Goal: Transaction & Acquisition: Purchase product/service

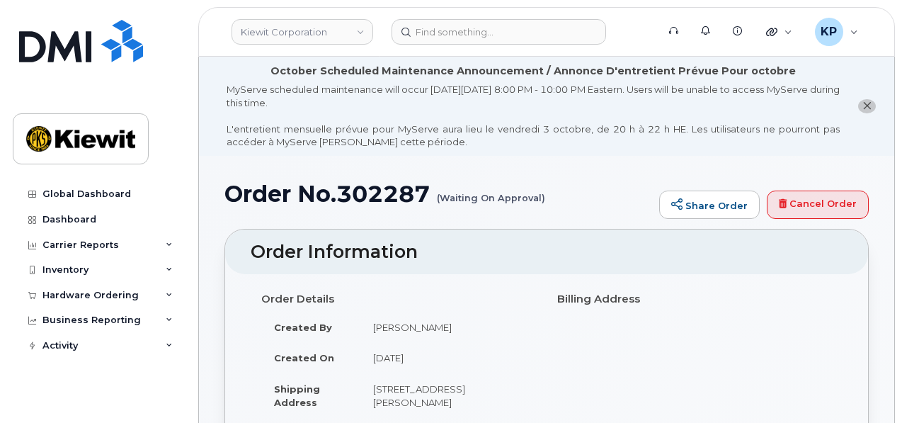
click at [547, 154] on li "October Scheduled Maintenance Announcement / Annonce D'entretient Prévue Pour o…" at bounding box center [546, 106] width 695 height 99
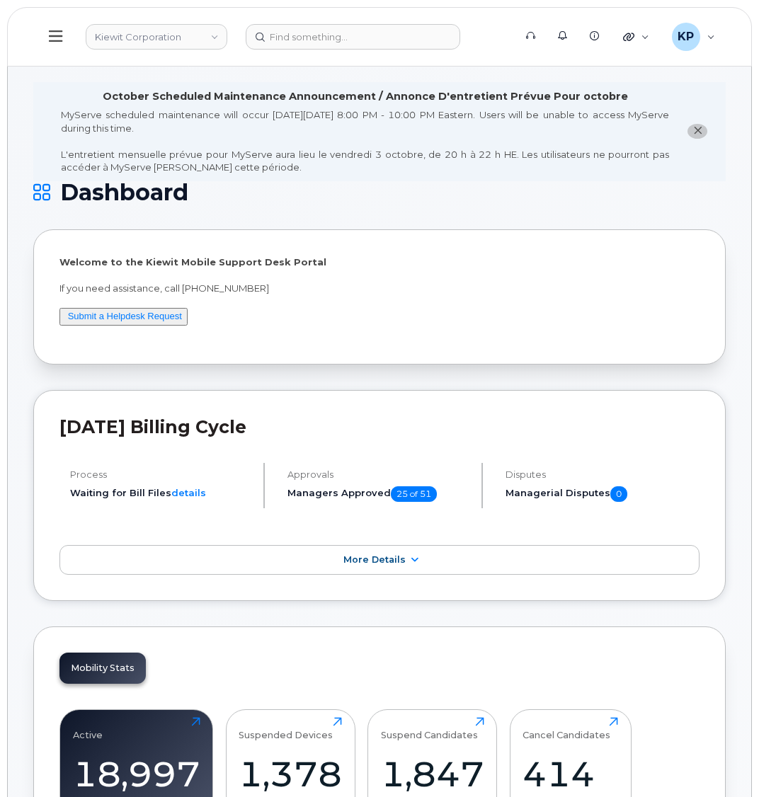
click at [53, 37] on icon at bounding box center [55, 35] width 13 height 11
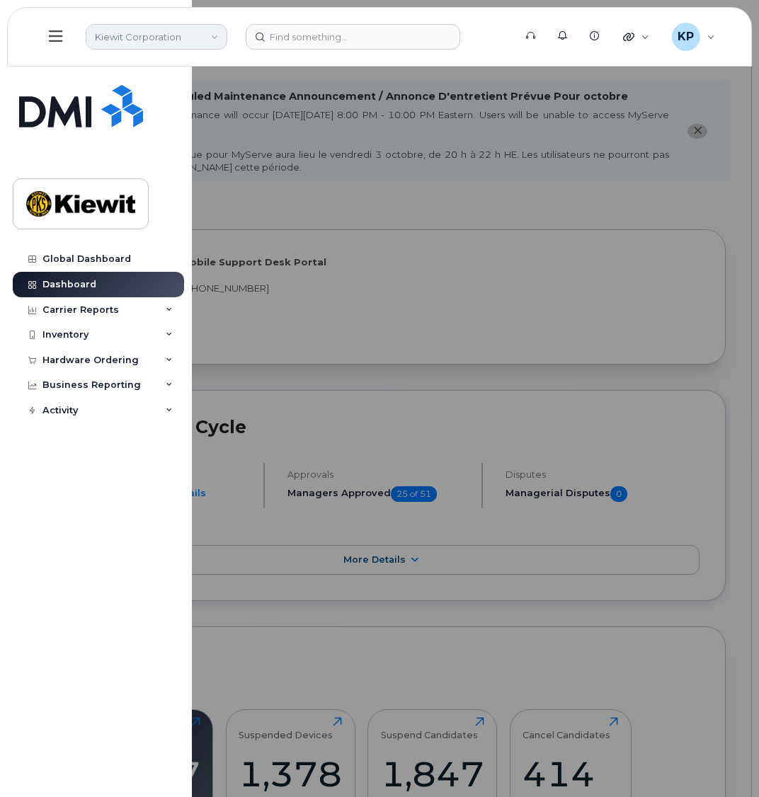
click at [172, 27] on link "Kiewit Corporation" at bounding box center [157, 36] width 142 height 25
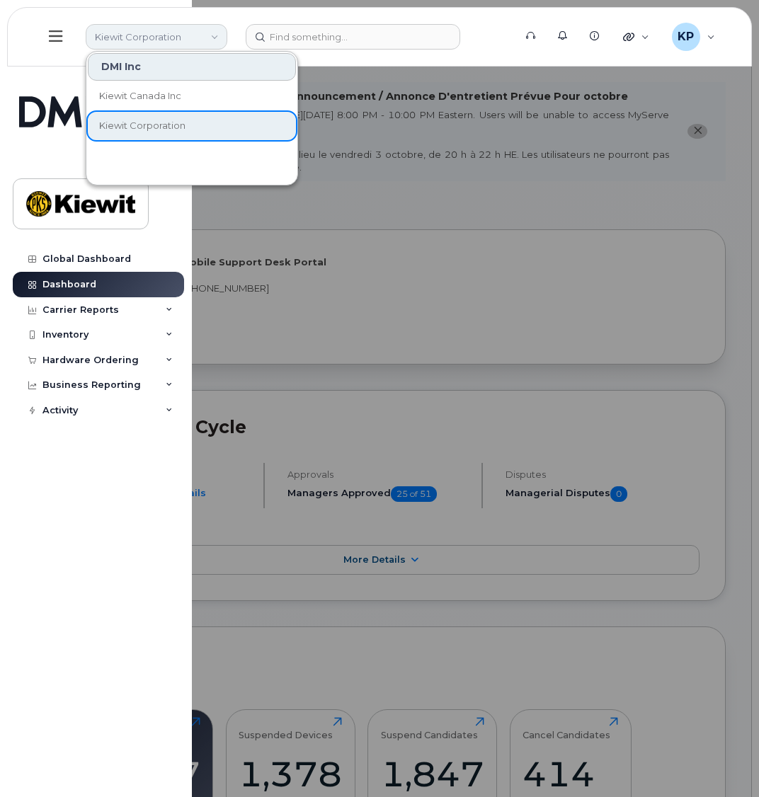
click at [139, 37] on link "Kiewit Corporation" at bounding box center [157, 36] width 142 height 25
click at [76, 353] on div "Hardware Ordering" at bounding box center [98, 360] width 171 height 25
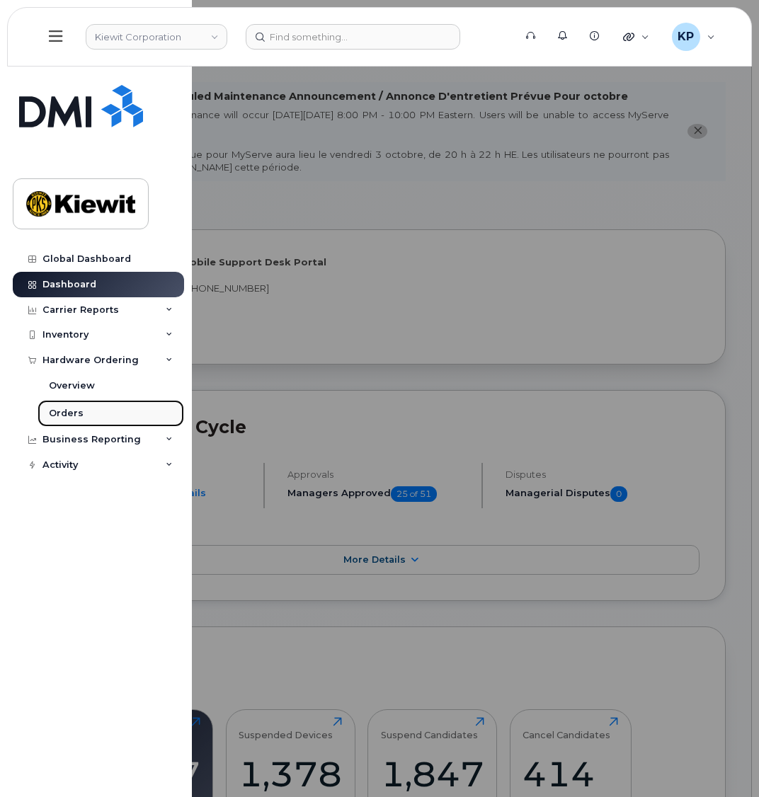
click at [54, 415] on div "Orders" at bounding box center [66, 413] width 35 height 13
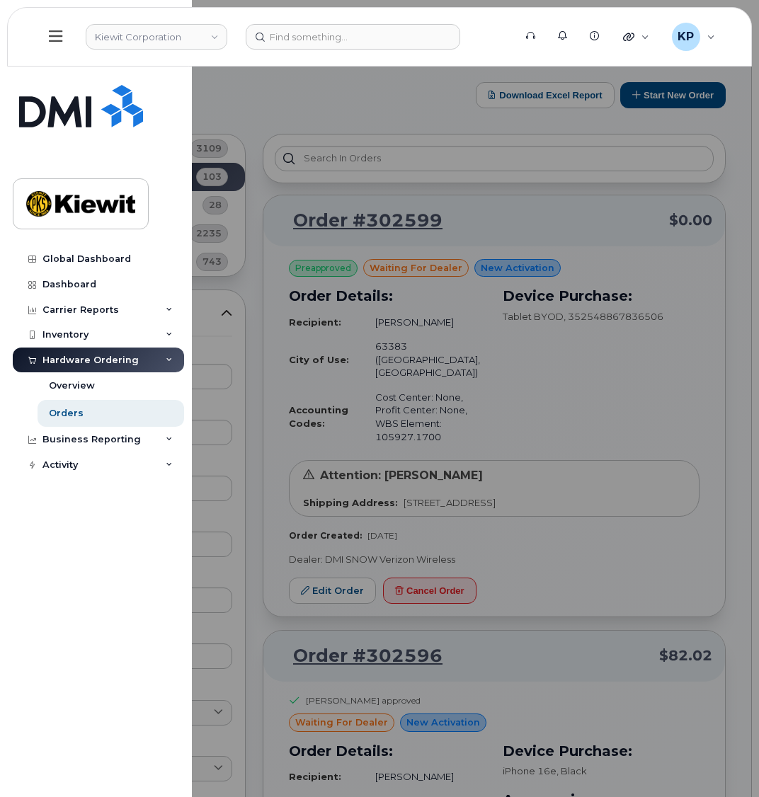
click at [153, 353] on div "Hardware Ordering" at bounding box center [98, 360] width 171 height 25
drag, startPoint x: 328, startPoint y: 237, endPoint x: 332, endPoint y: 229, distance: 9.5
click at [328, 237] on div at bounding box center [379, 398] width 759 height 797
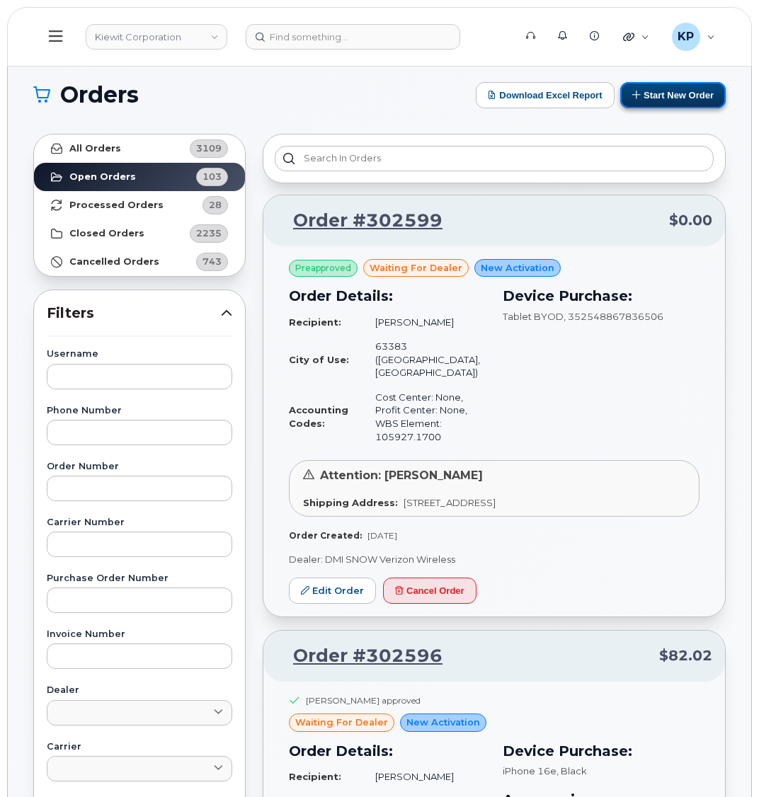
click at [628, 90] on button "Start New Order" at bounding box center [672, 95] width 105 height 26
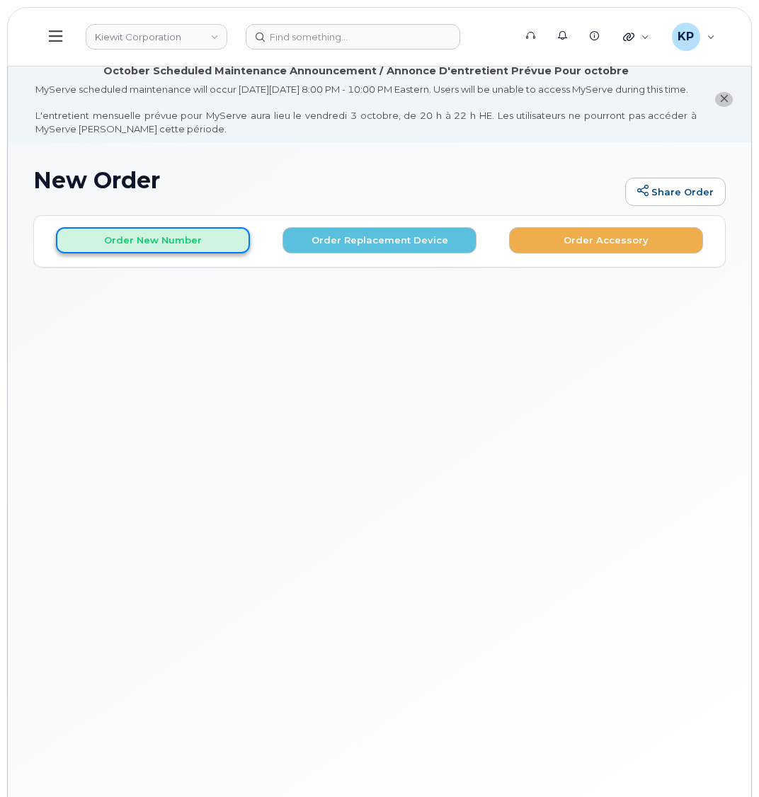
click at [180, 253] on button "Order New Number" at bounding box center [153, 240] width 194 height 26
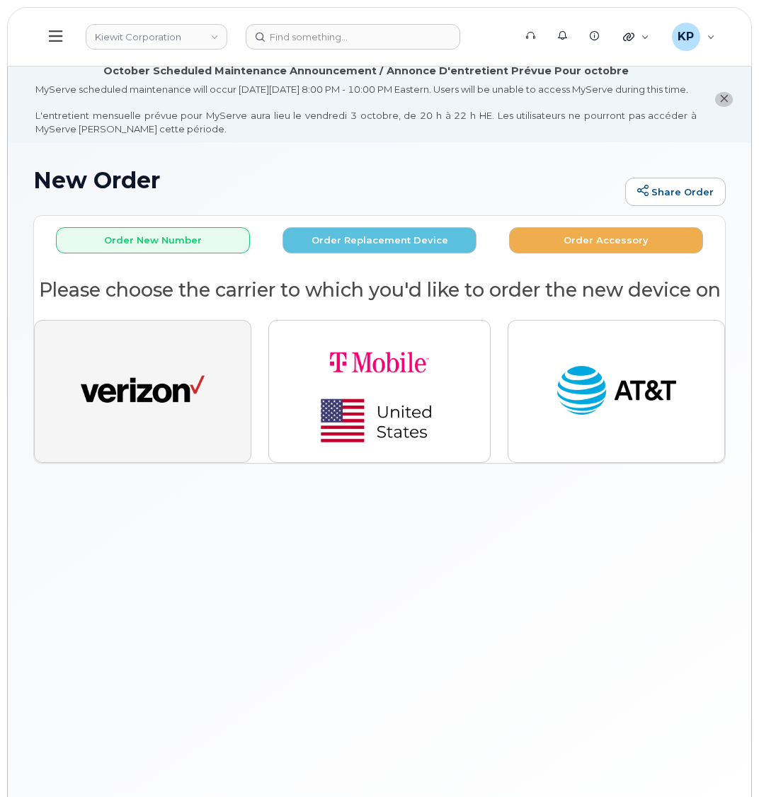
click at [164, 463] on button "button" at bounding box center [142, 391] width 217 height 143
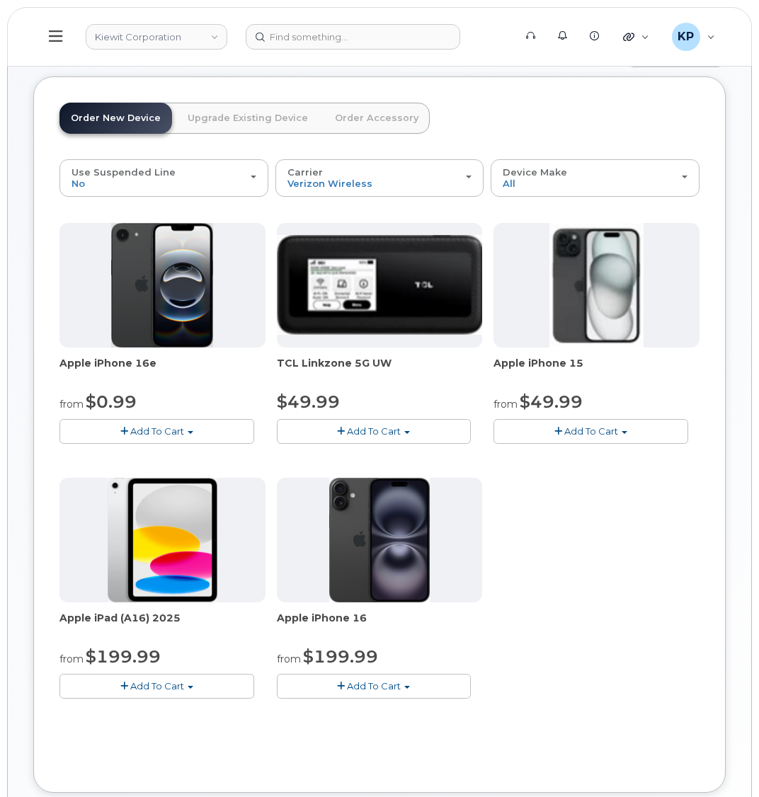
scroll to position [142, 0]
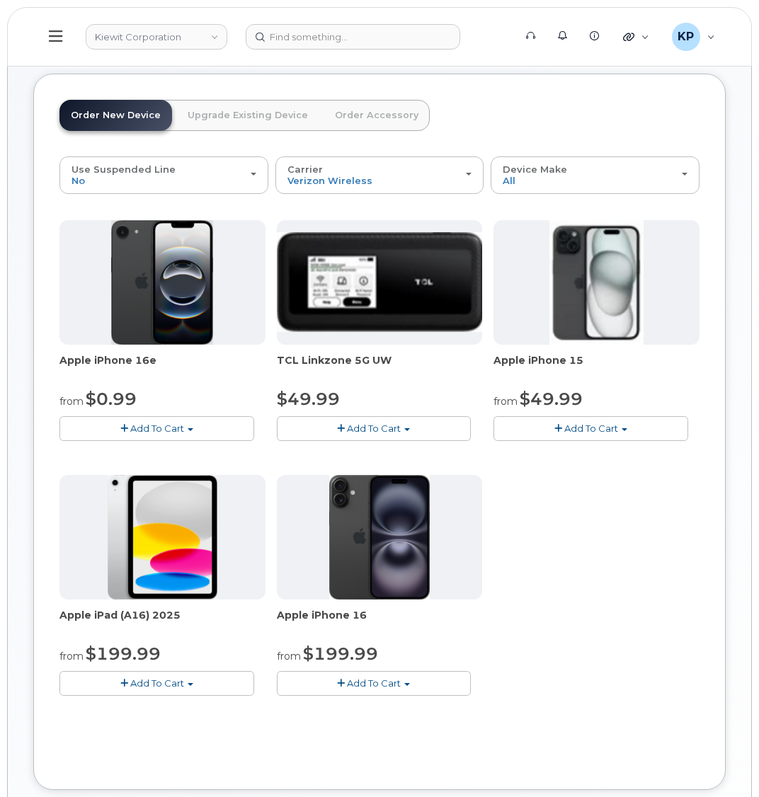
click at [220, 441] on button "Add To Cart" at bounding box center [156, 428] width 195 height 25
click at [186, 464] on link "$0.99 - 2 Year Activation (128GB)" at bounding box center [154, 455] width 183 height 18
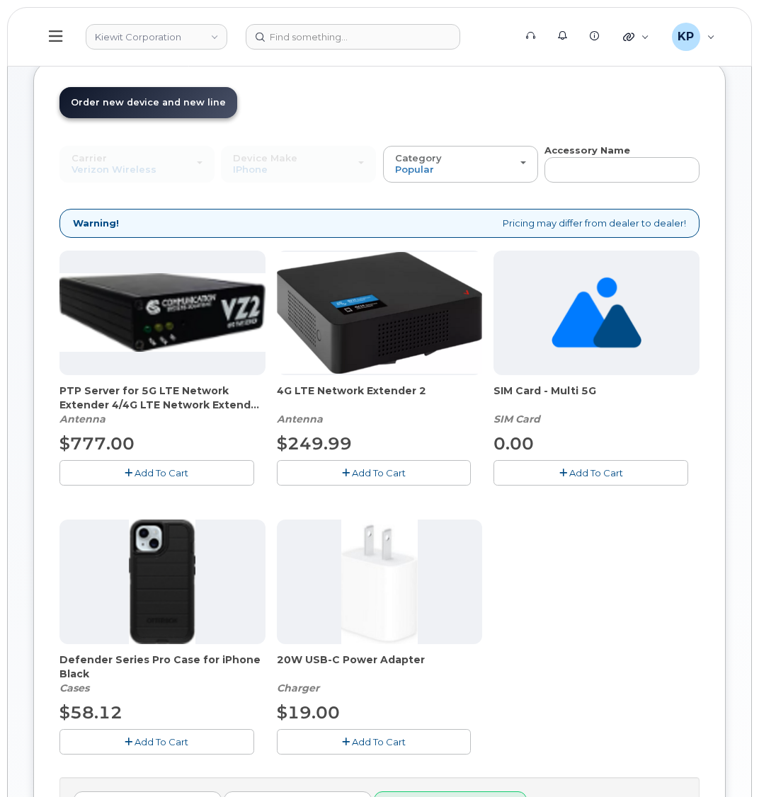
scroll to position [248, 0]
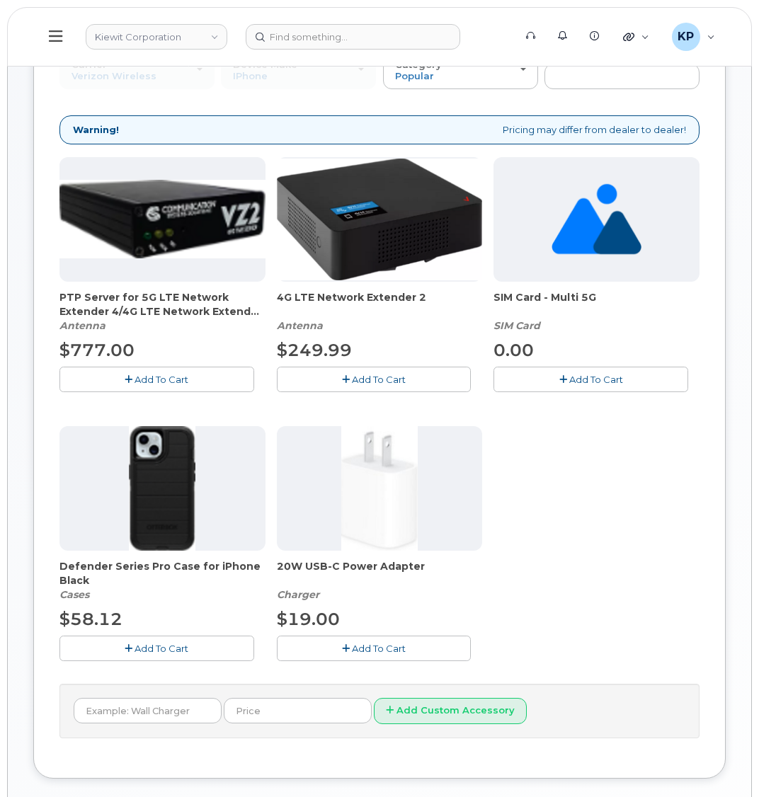
click at [100, 655] on button "Add To Cart" at bounding box center [156, 648] width 195 height 25
click at [318, 652] on button "Add To Cart" at bounding box center [374, 648] width 195 height 25
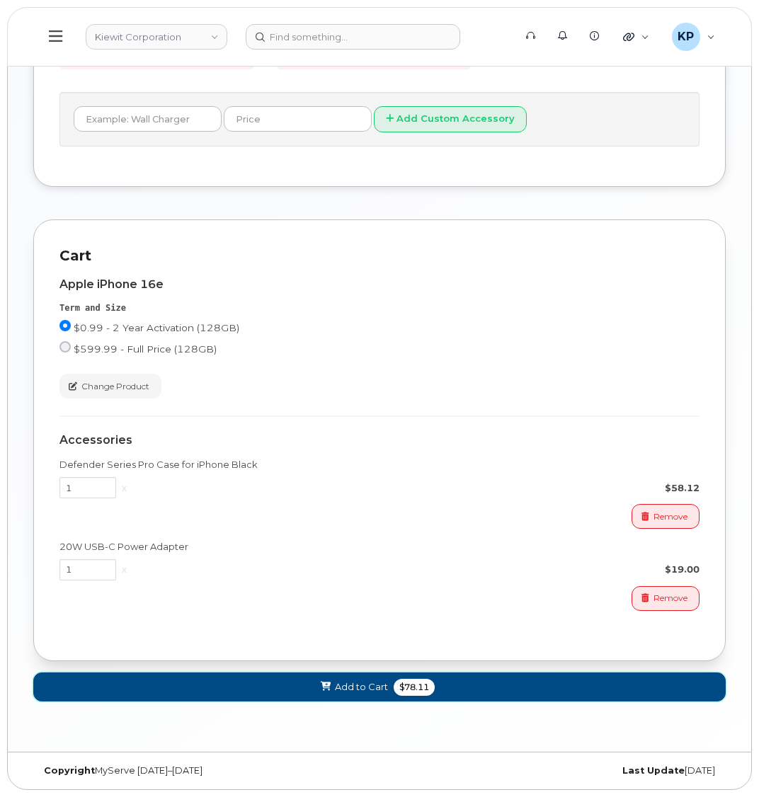
click at [311, 681] on button "Add to Cart $78.11" at bounding box center [379, 686] width 692 height 29
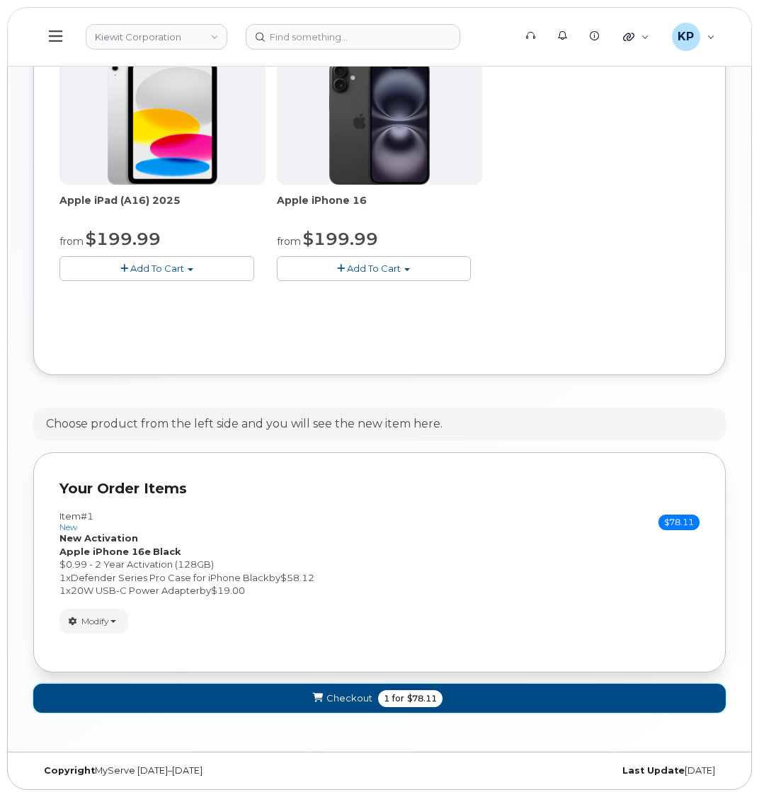
click at [338, 696] on span "Checkout" at bounding box center [349, 698] width 46 height 13
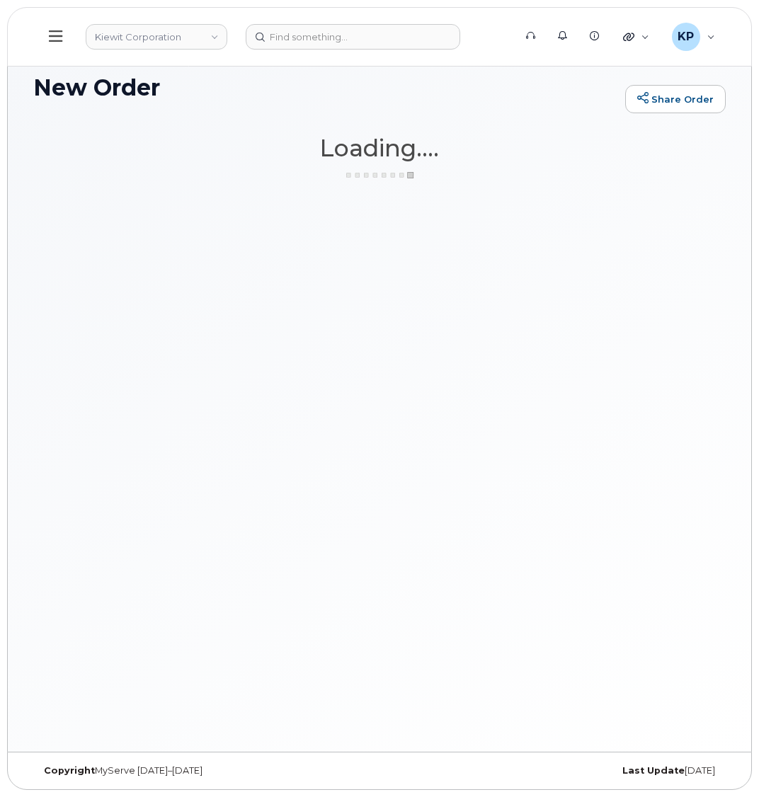
scroll to position [106, 0]
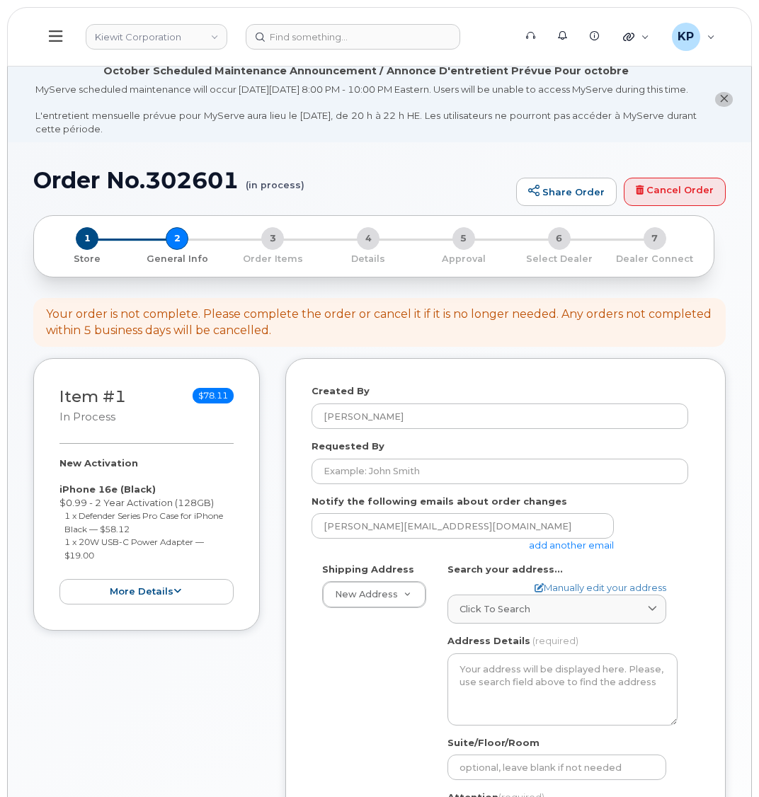
select select
click at [555, 551] on link "add another email" at bounding box center [571, 544] width 85 height 11
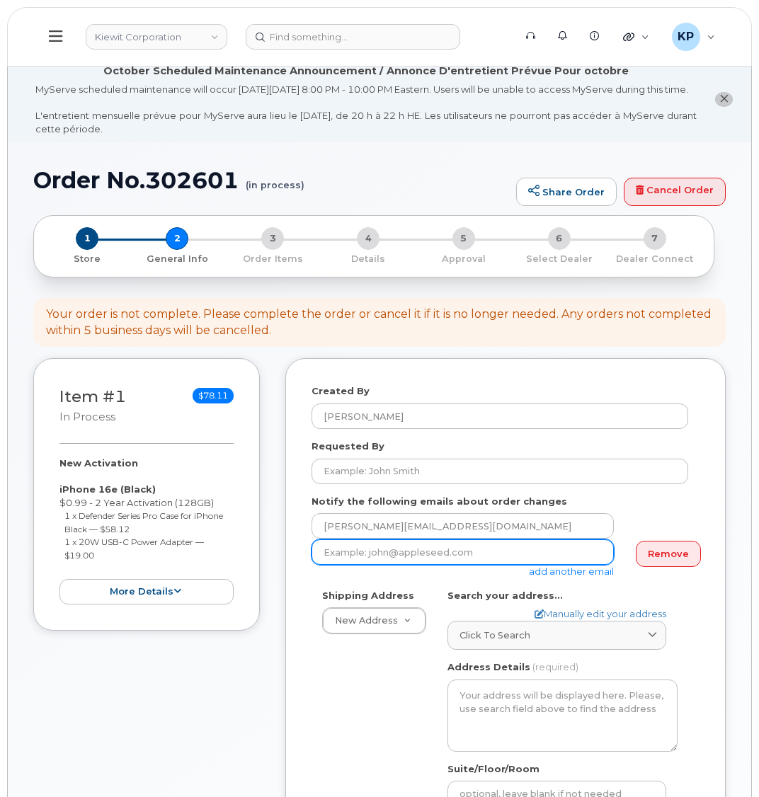
click at [357, 562] on input "email" at bounding box center [462, 551] width 302 height 25
paste input "Matt.Gabriel@kiewit.com"
type input "Matt.Gabriel@kiewit.com"
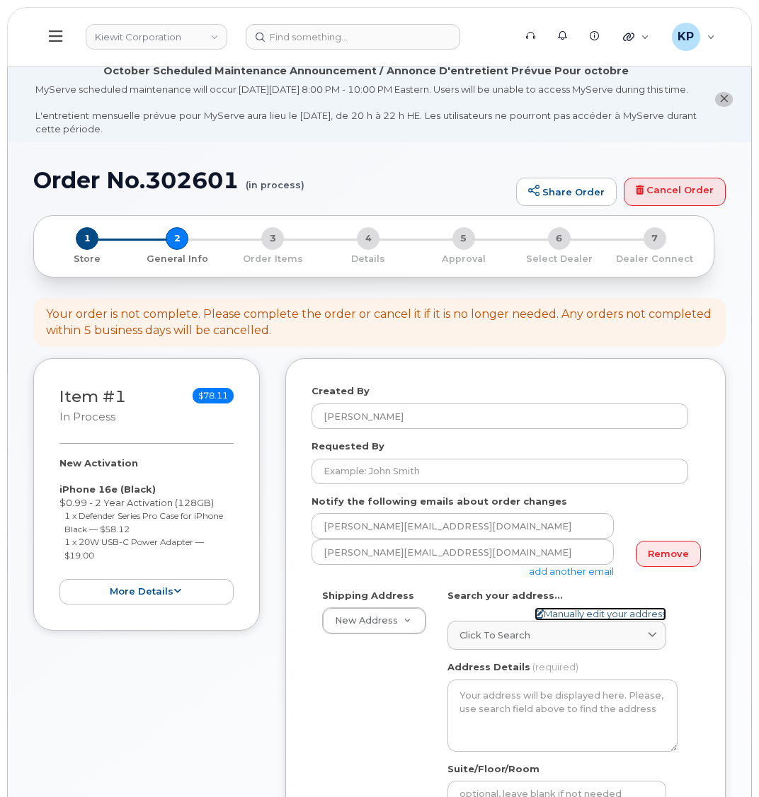
click at [563, 621] on link "Manually edit your address" at bounding box center [600, 613] width 132 height 13
select select
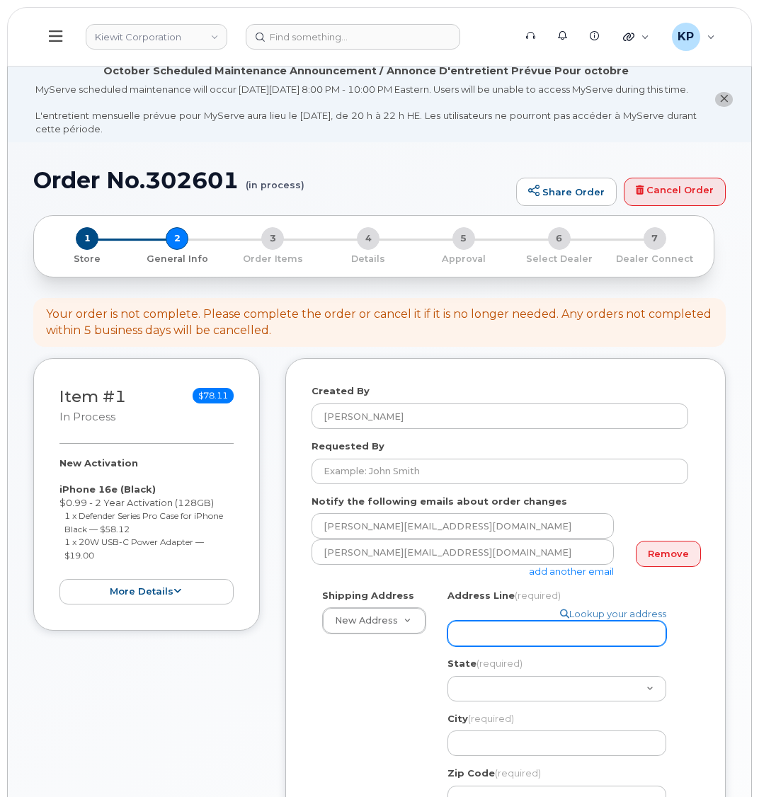
drag, startPoint x: 546, startPoint y: 641, endPoint x: 362, endPoint y: 601, distance: 188.9
click at [546, 641] on input "Address Line (required)" at bounding box center [556, 633] width 219 height 25
select select
type input "1"
select select
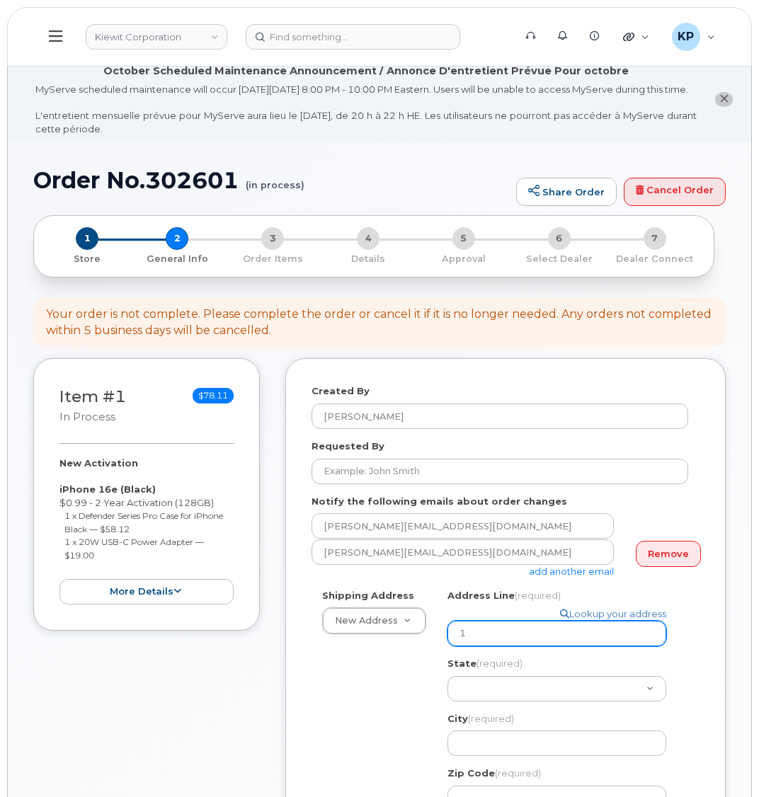
type input "14"
select select
type input "140"
select select
type input "1401"
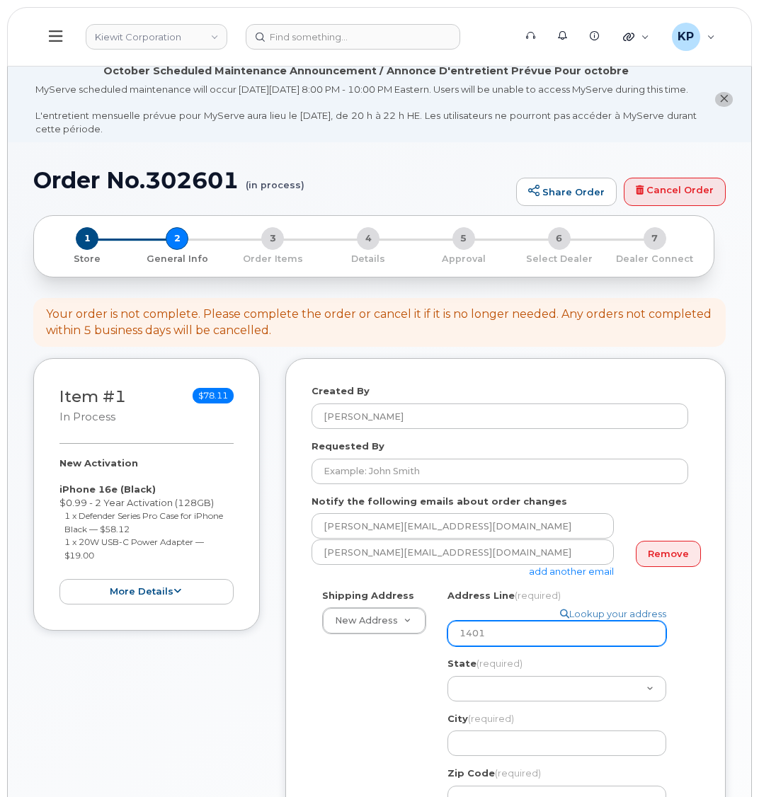
select select
type input "1401 W"
select select
type input "1401 Wi"
select select
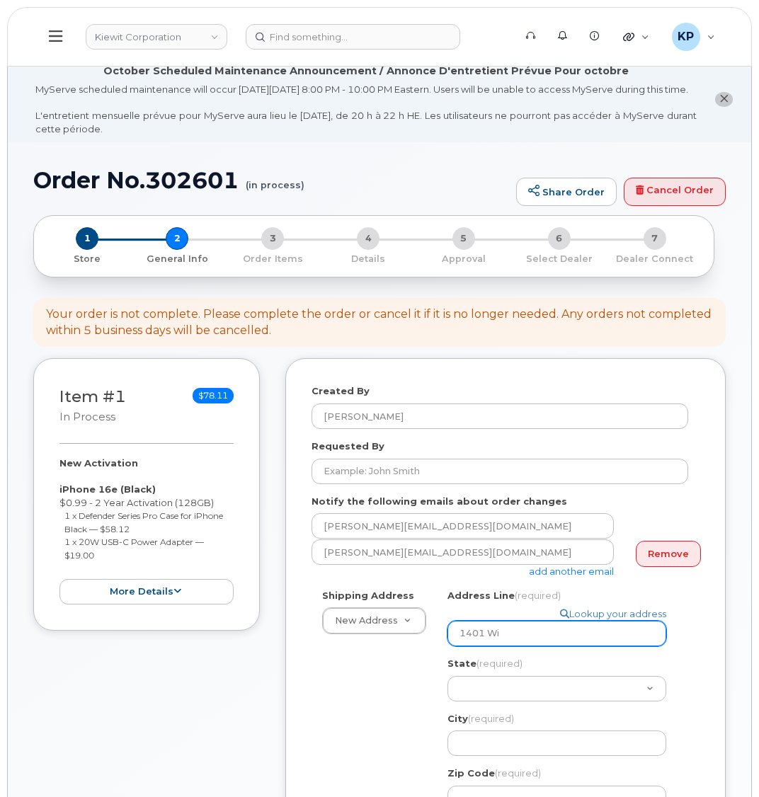
type input "1401 Wil"
select select
type input "1401 Wilb"
select select
type input "1401 Wilbo"
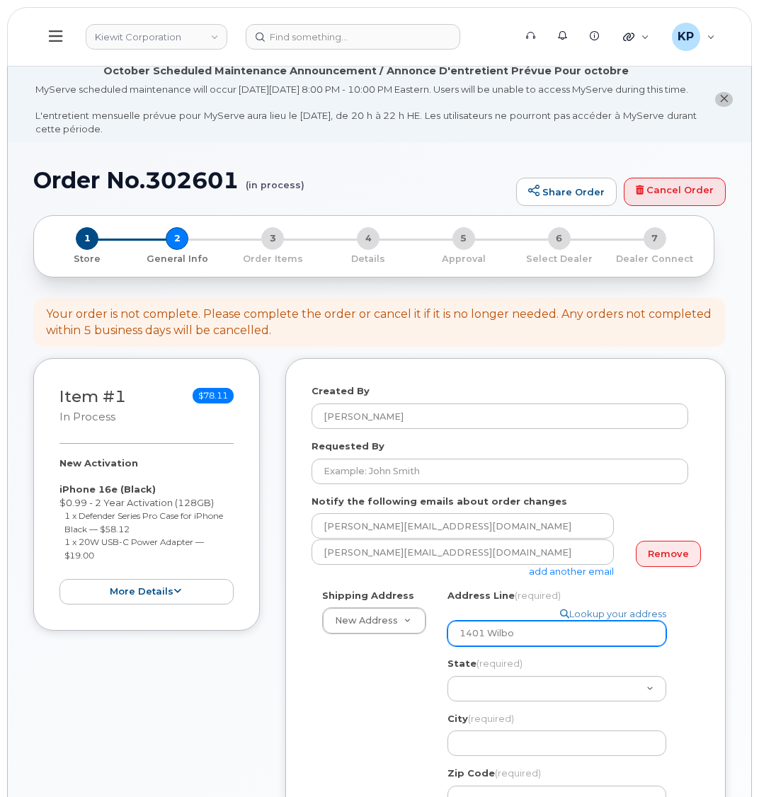
select select
type input "1401 Wilbor"
select select
type input "1401 Wilborn"
select select
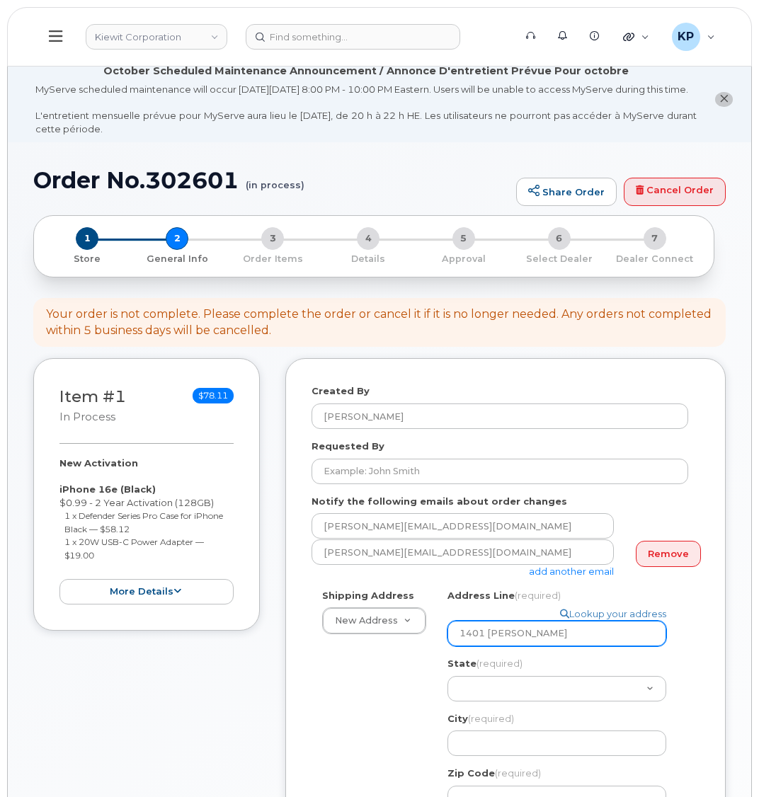
type input "1401 Wilborn A"
select select
type input "1401 Wilborn Av"
select select
type input "1401 Wilborn Ave"
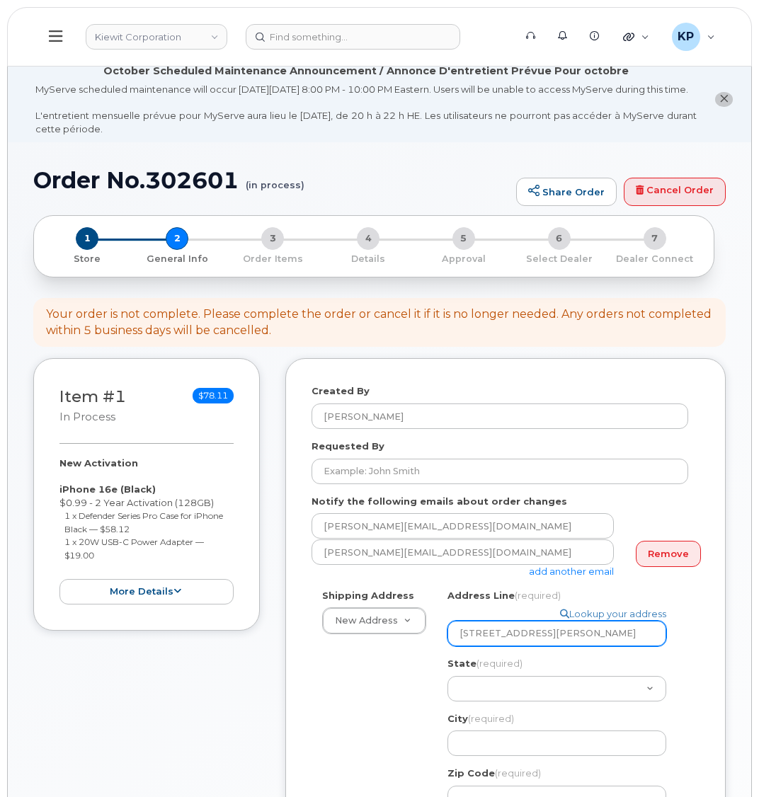
select select
type input "1401 Wilborn Ave S"
select select
type input "1401 Wilborn Ave St"
select select
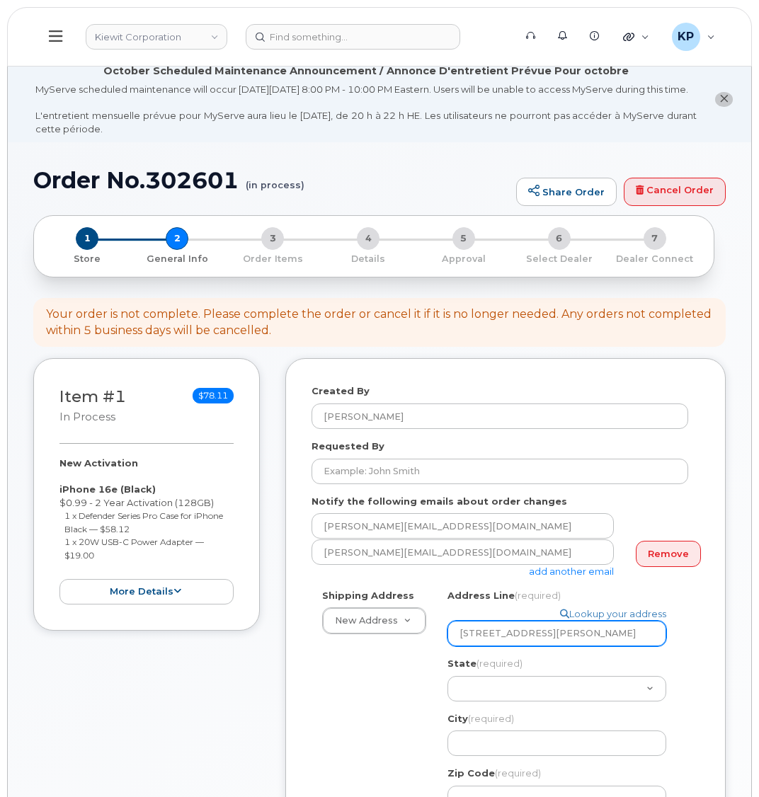
type input "1401 Wilborn Ave Ste"
select select
type input "1401 Wilborn Ave Ste."
select select
type input "1401 Wilborn Ave Ste. D"
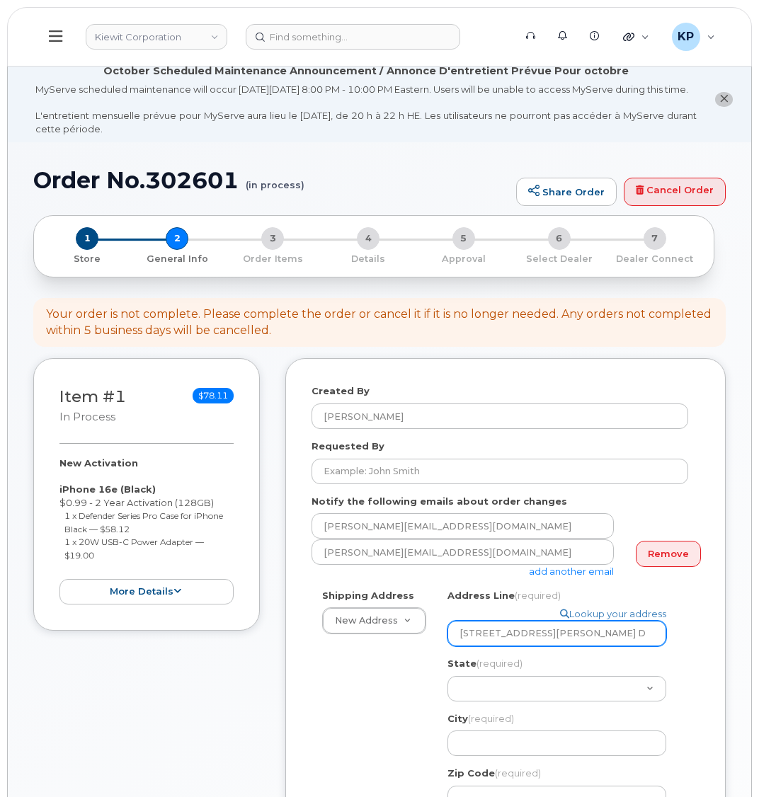
click at [559, 636] on input "1401 Wilborn Ave Ste. D" at bounding box center [556, 633] width 219 height 25
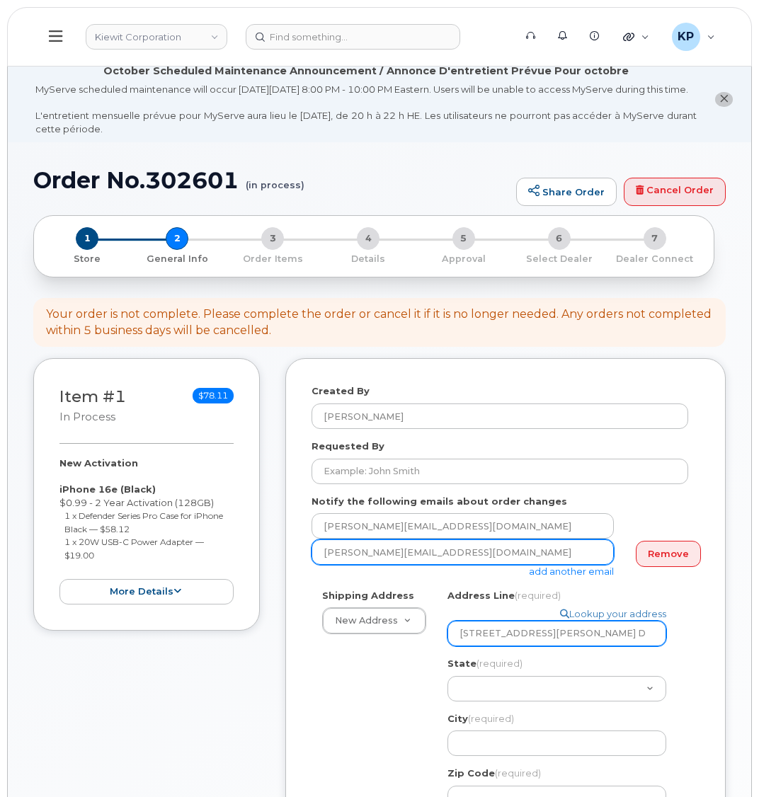
select select
type input "1401 Wilborn Ave St. D"
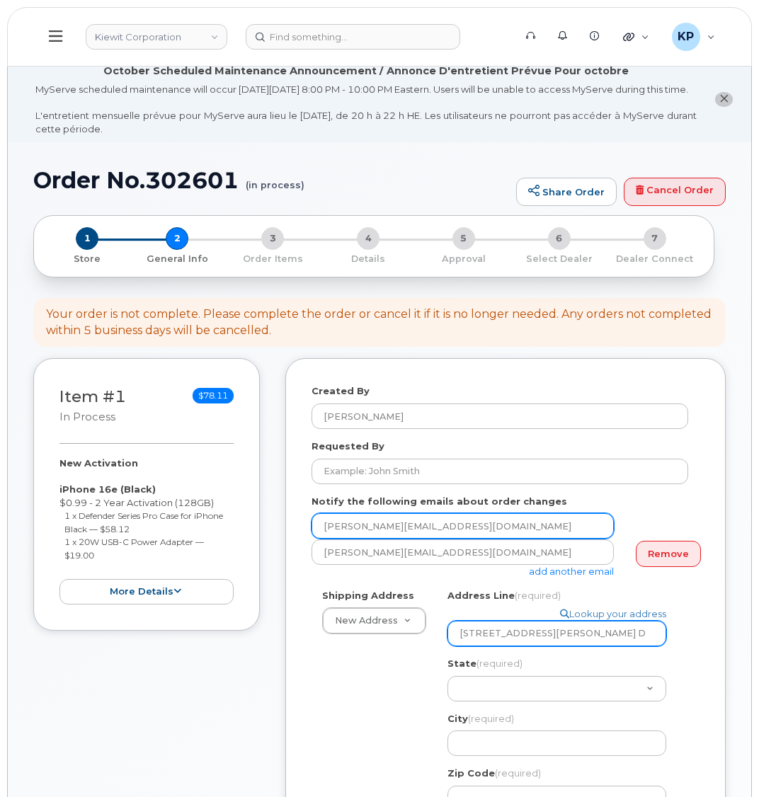
select select
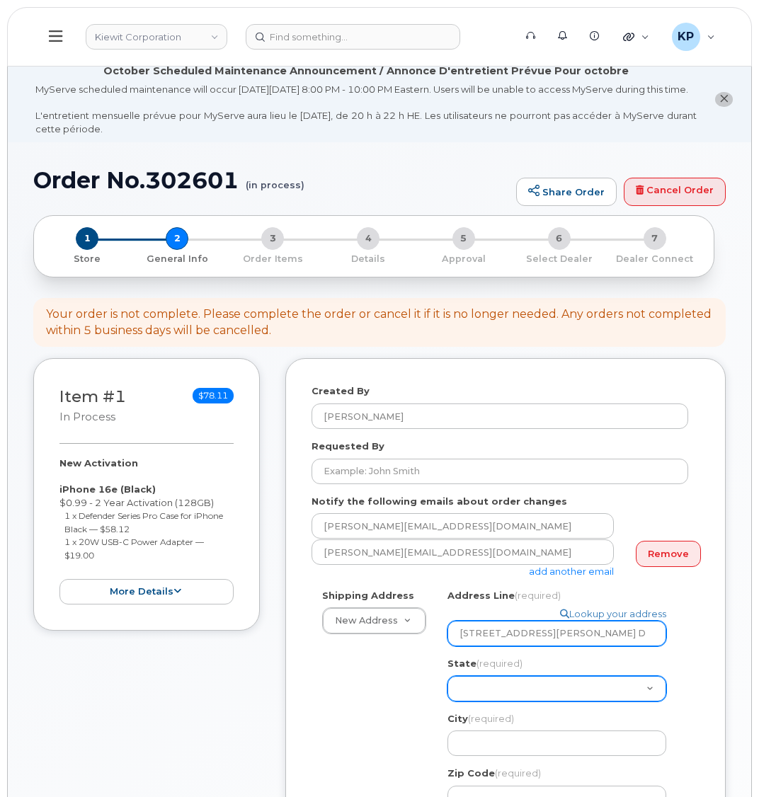
type input "1401 Wilborn Ave Str. D"
click at [515, 694] on select "Alabama Alaska American Samoa Arizona Arkansas California Colorado Connecticut …" at bounding box center [556, 688] width 219 height 25
drag, startPoint x: 509, startPoint y: 686, endPoint x: 519, endPoint y: 677, distance: 13.1
click at [509, 686] on select "Alabama Alaska American Samoa Arizona Arkansas California Colorado Connecticut …" at bounding box center [556, 688] width 219 height 25
select select "VT"
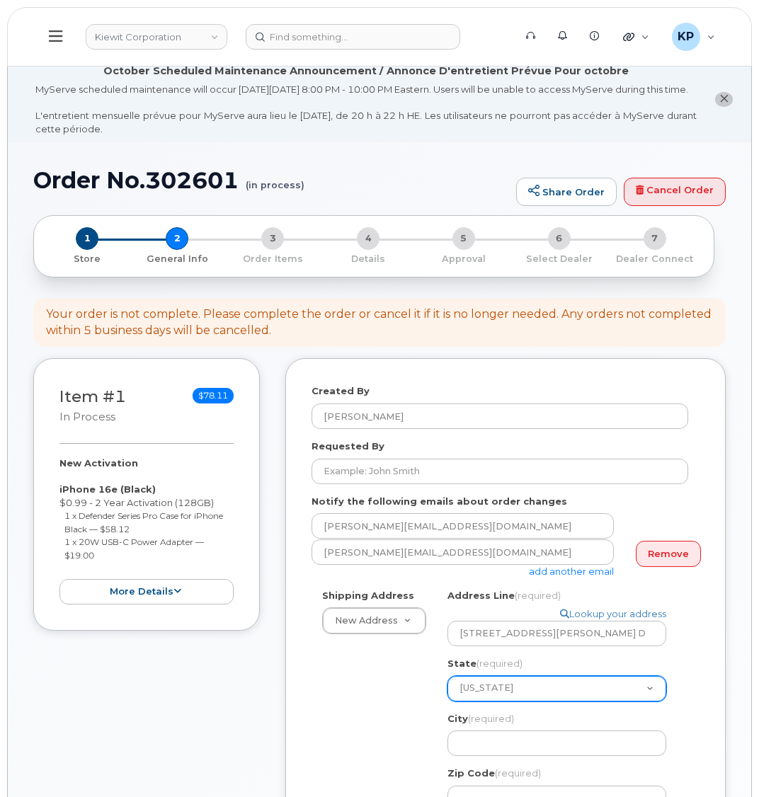
select select
click at [503, 686] on select "Alabama Alaska American Samoa Arizona Arkansas California Colorado Connecticut …" at bounding box center [556, 688] width 219 height 25
select select "VA"
click at [447, 676] on select "Alabama Alaska American Samoa Arizona Arkansas California Colorado Connecticut …" at bounding box center [556, 688] width 219 height 25
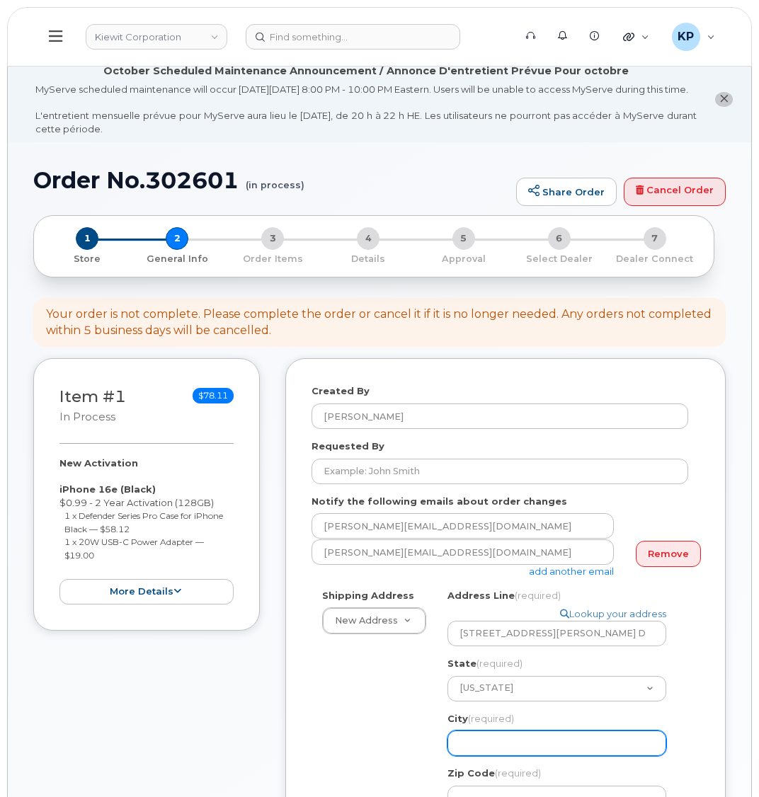
click at [476, 744] on input "City (required)" at bounding box center [556, 742] width 219 height 25
select select
type input "S"
select select
type input "Sou"
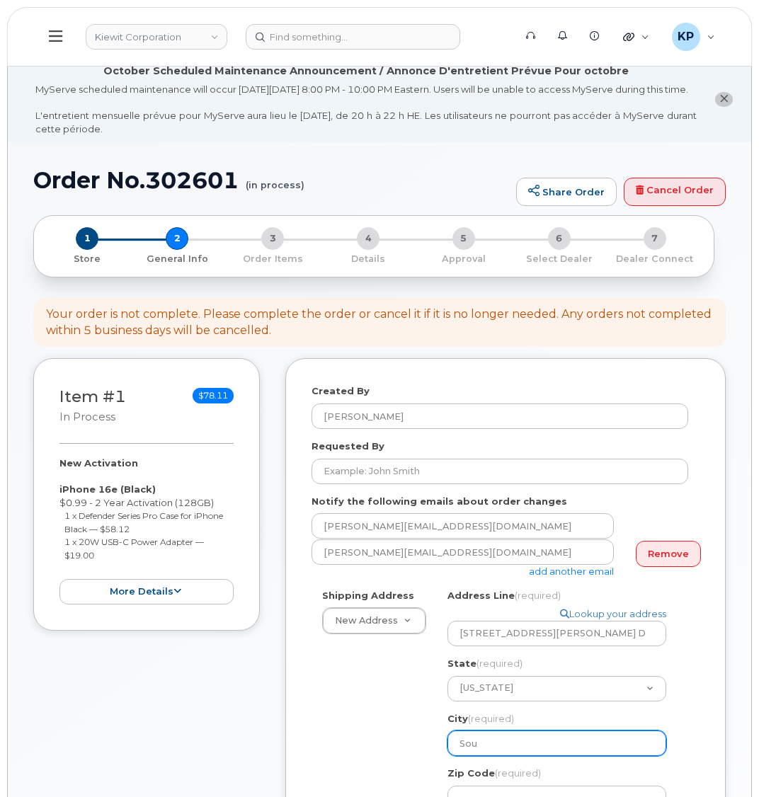
select select
type input "Sout"
select select
type input "South"
select select
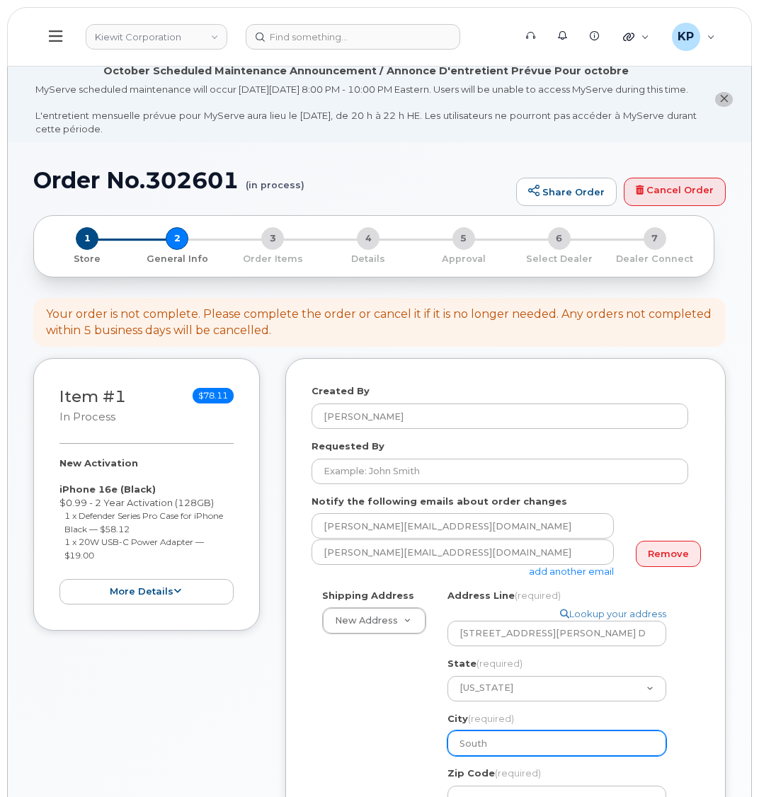
type input "South B"
select select
type input "South Bo"
select select
type input "South Bos"
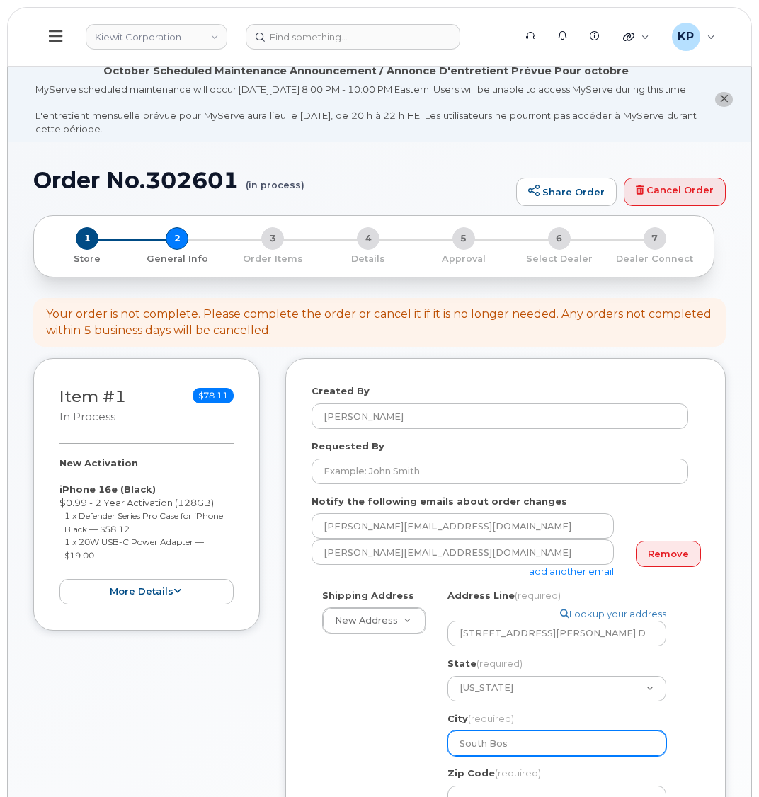
select select
type input "South Bost"
select select
type input "South Boston"
select select
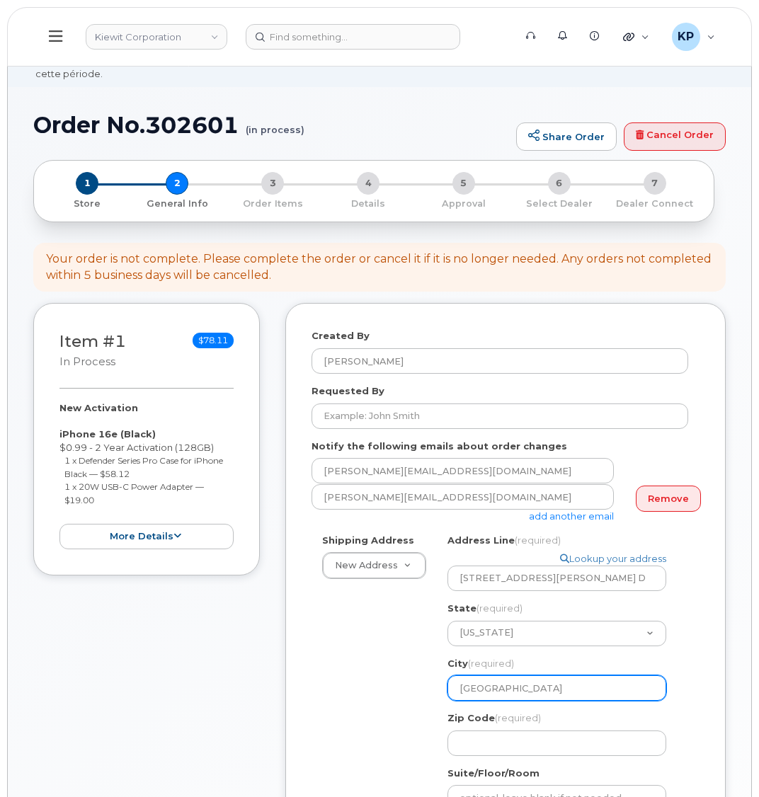
scroll to position [142, 0]
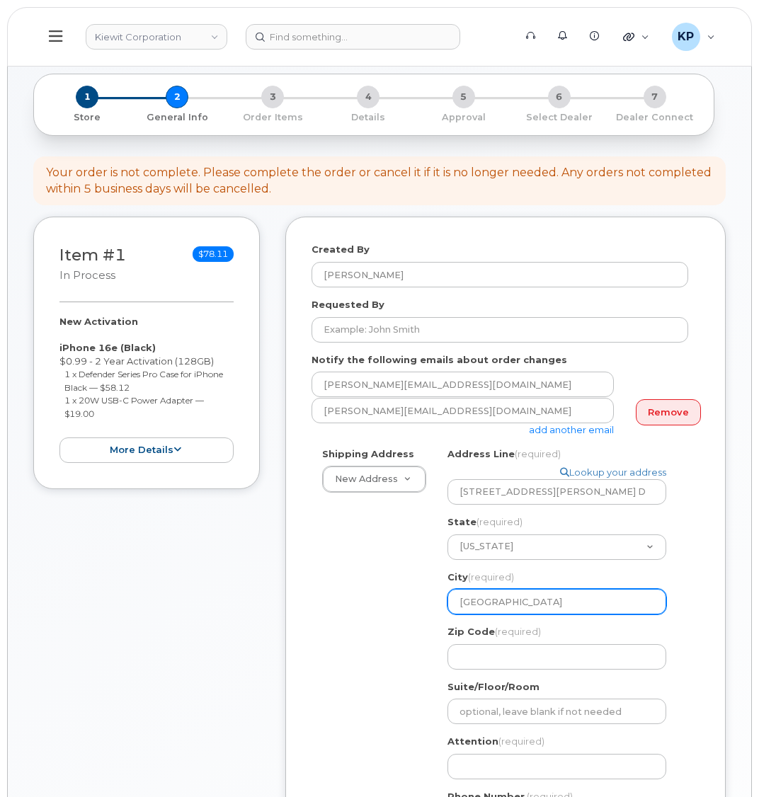
type input "South Boston"
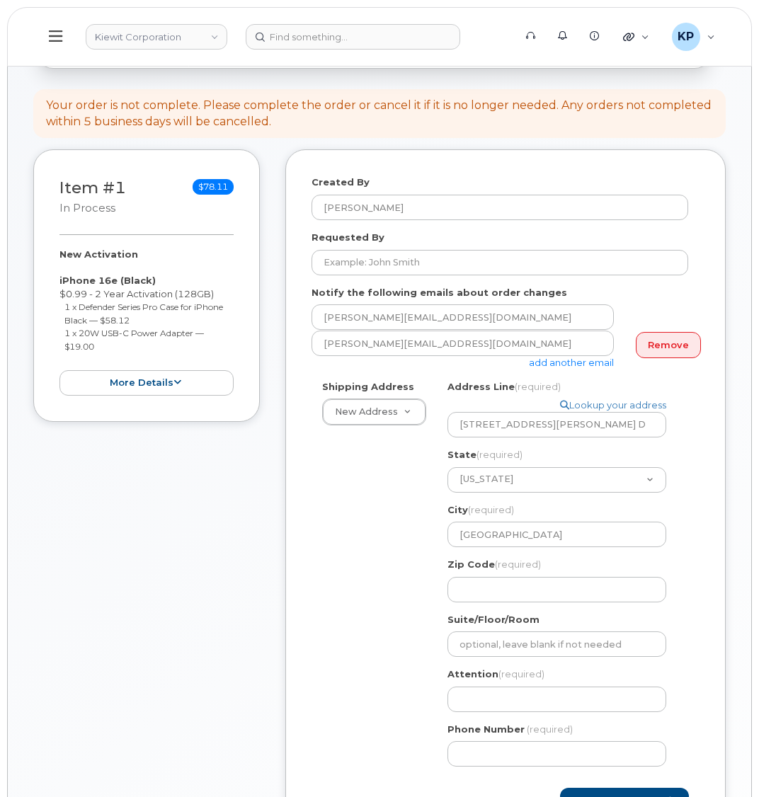
scroll to position [212, 0]
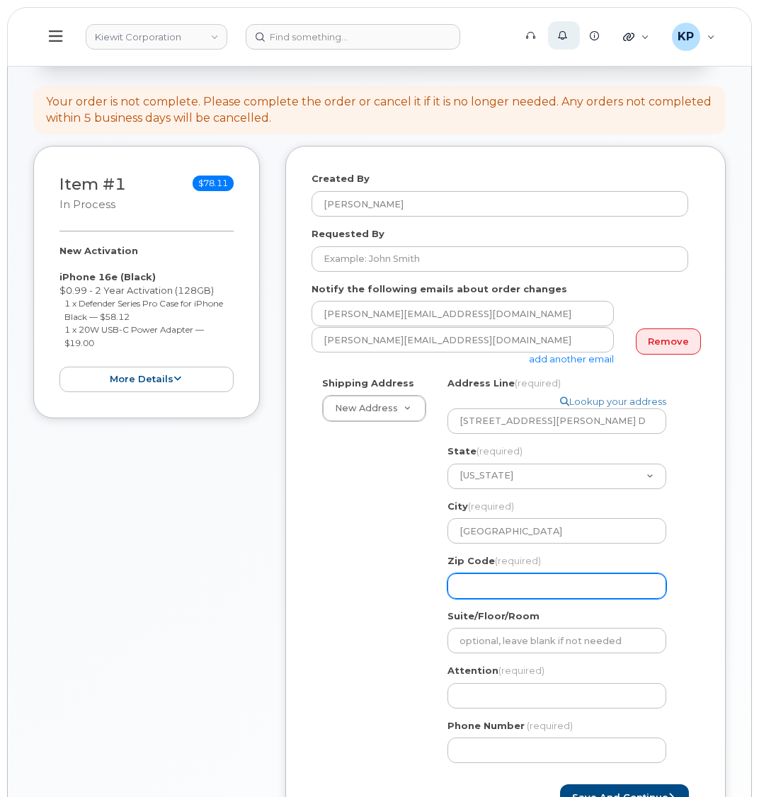
drag, startPoint x: 486, startPoint y: 583, endPoint x: 568, endPoint y: 23, distance: 566.6
click at [486, 583] on input "Zip Code (required)" at bounding box center [556, 585] width 219 height 25
select select
type input "2"
select select
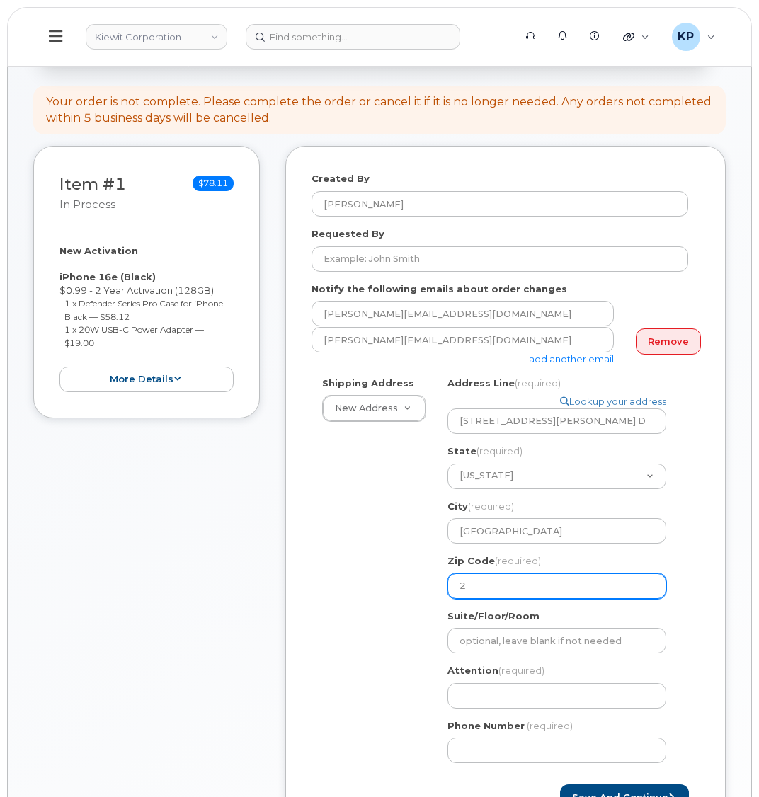
type input "24"
select select
type input "245"
select select
type input "2459"
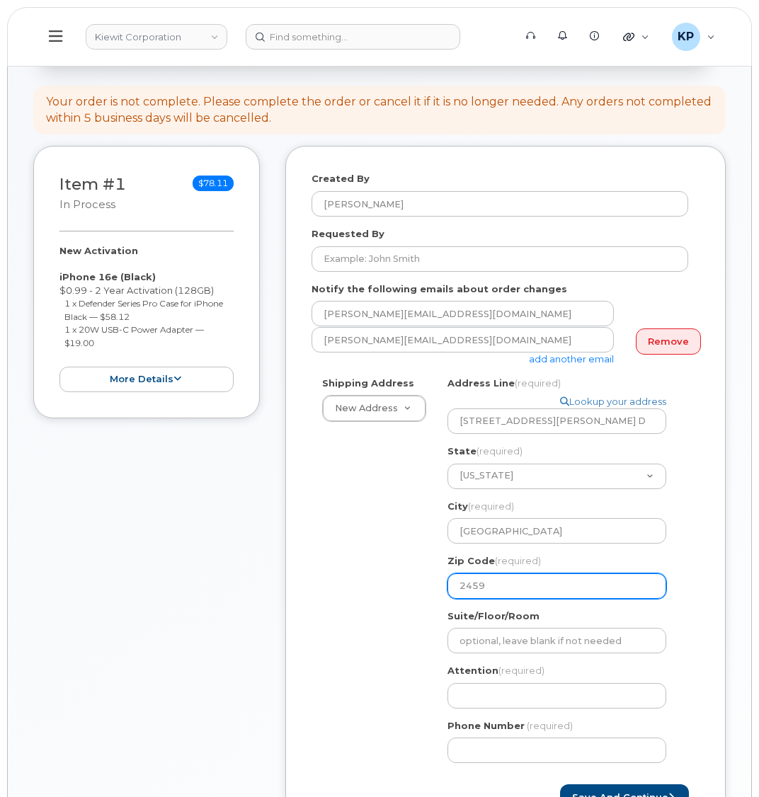
select select
type input "24592"
click at [382, 631] on div "Shipping Address New Address New Address 6076 TX-12 8000 Forbes Place 10055 Tra…" at bounding box center [499, 576] width 377 height 398
click at [517, 709] on div "VA South Boston Search your address... Manually edit your address Click to sear…" at bounding box center [562, 576] width 251 height 398
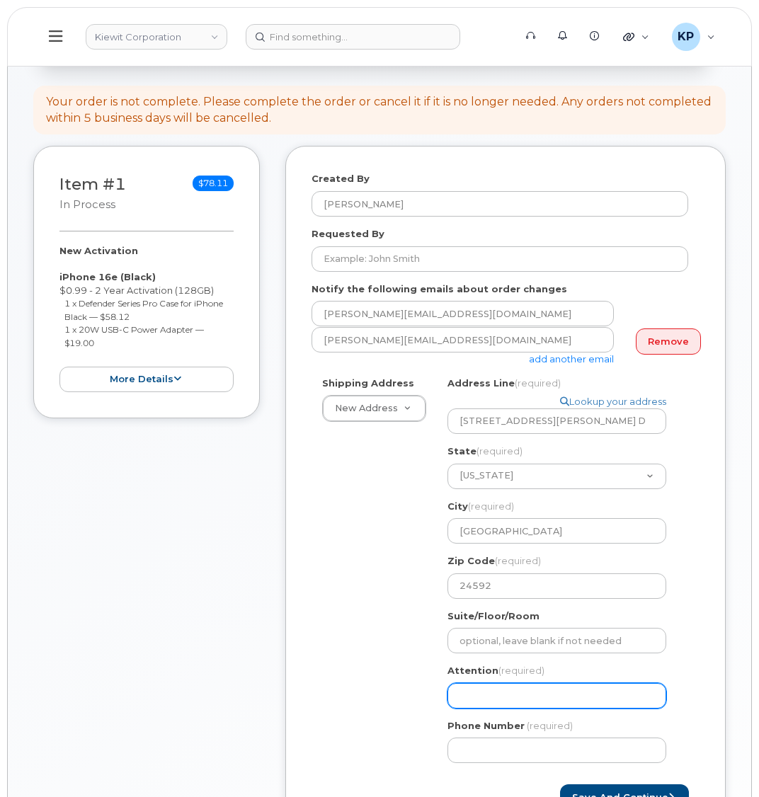
drag, startPoint x: 498, startPoint y: 701, endPoint x: 459, endPoint y: 686, distance: 42.3
click at [498, 701] on input "Attention (required)" at bounding box center [556, 695] width 219 height 25
drag, startPoint x: 539, startPoint y: 692, endPoint x: 466, endPoint y: 684, distance: 73.3
click at [539, 692] on input "Attention (required)" at bounding box center [556, 695] width 219 height 25
paste input "[PERSON_NAME]"
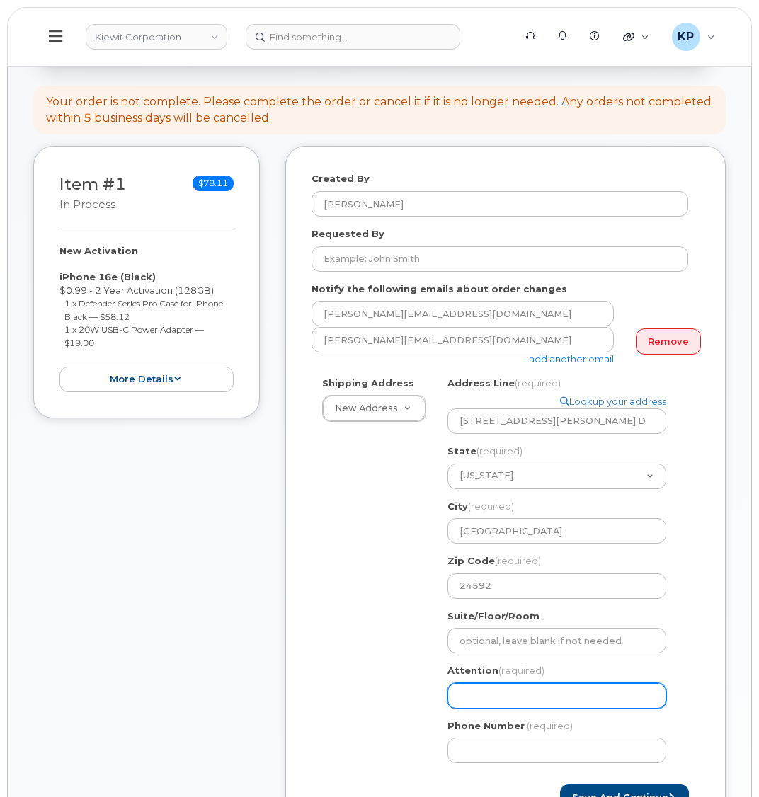
select select
click at [578, 693] on input "[PERSON_NAME]" at bounding box center [556, 695] width 219 height 25
type input "[PERSON_NAME]"
select select
type input "Esequiel Carmona &"
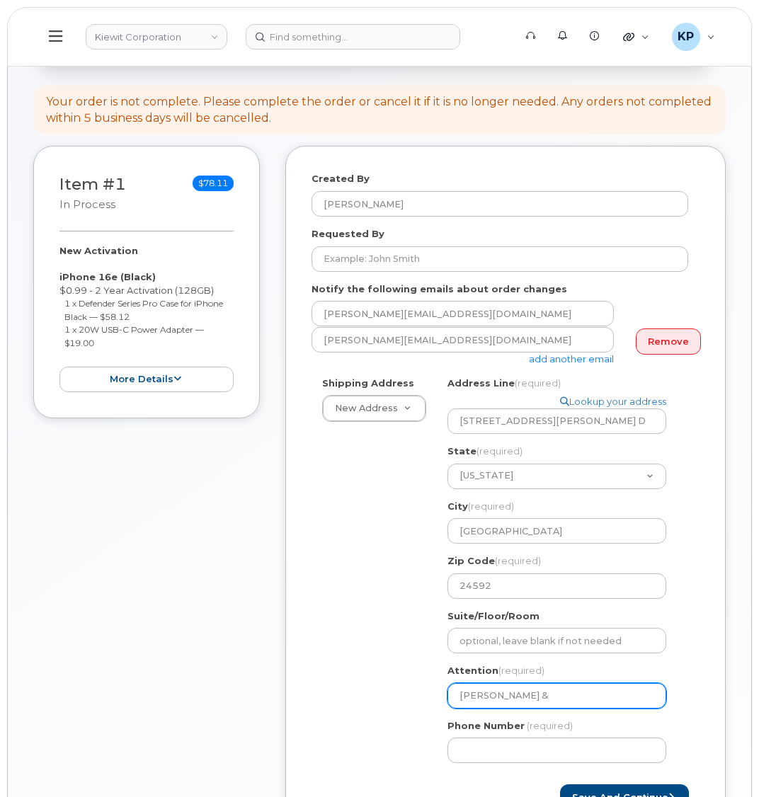
paste input "Alejandro.Quinta"
select select
type input "Esequiel Carmona & Alejandro.Quinta"
click at [602, 695] on input "Esequiel Carmona & Alejandro.Quinta" at bounding box center [556, 695] width 219 height 25
select select
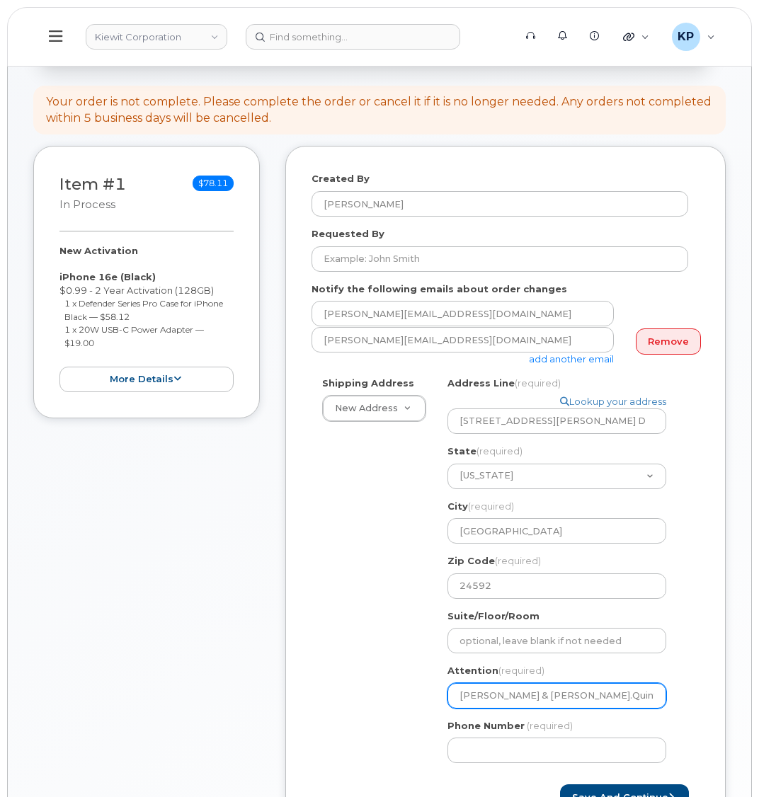
type input "Esequiel Carmona & AlejandroQuinta"
select select
type input "[PERSON_NAME] & [PERSON_NAME]"
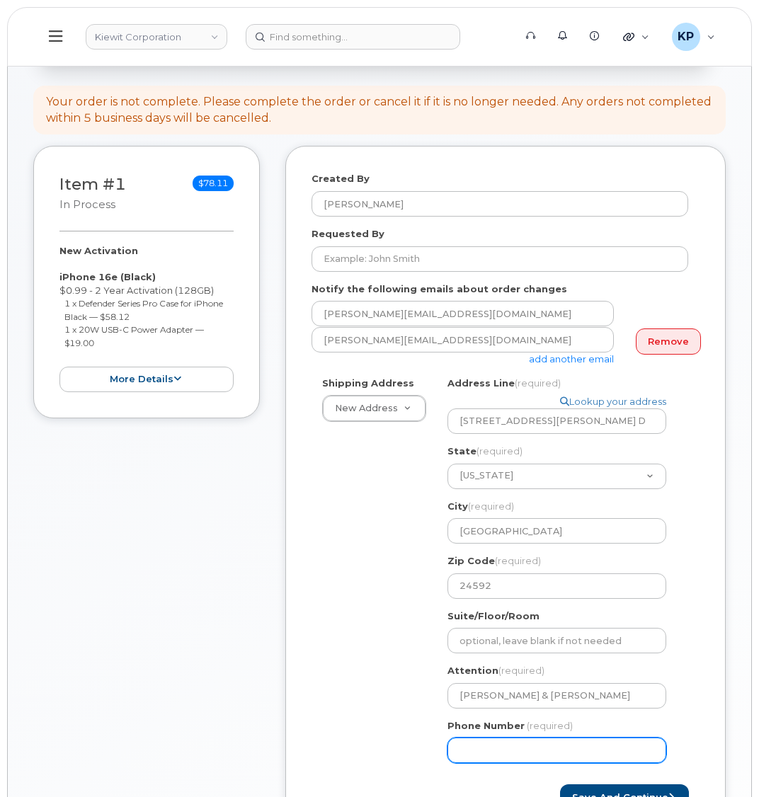
click at [596, 744] on input "Phone Number" at bounding box center [556, 750] width 219 height 25
type input "8777727707"
select select
type input "8777727707"
click at [306, 584] on div "Created By Kristian Patdu Requested By Notify the following emails about order …" at bounding box center [505, 491] width 440 height 691
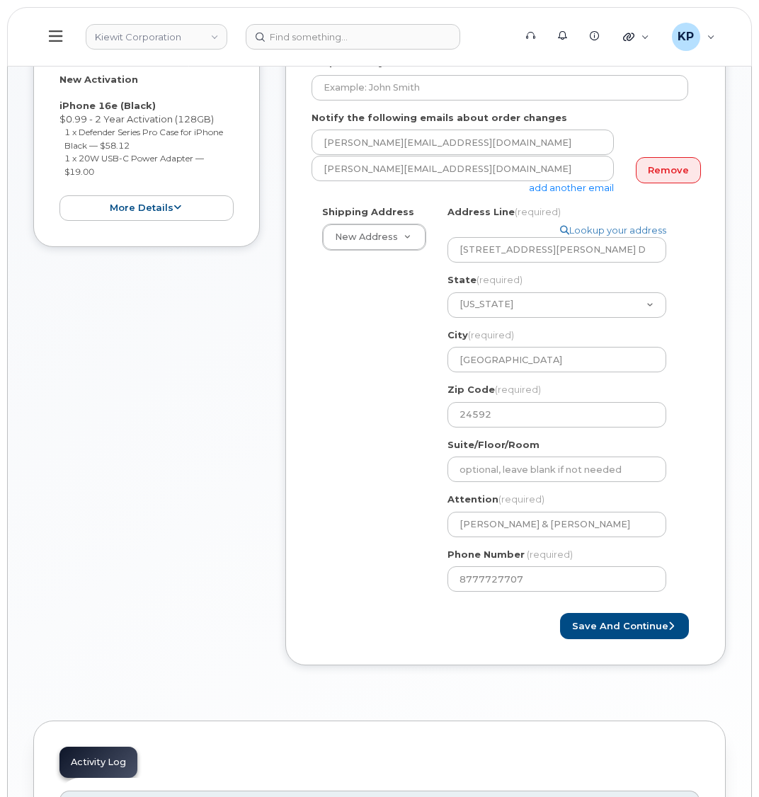
scroll to position [425, 0]
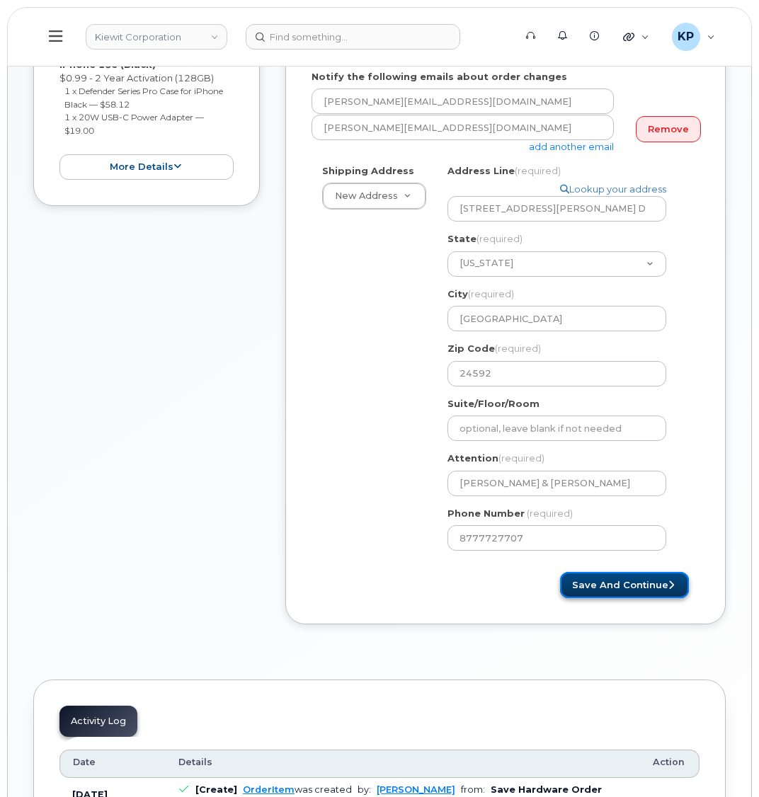
click at [602, 584] on button "Save and Continue" at bounding box center [624, 585] width 129 height 26
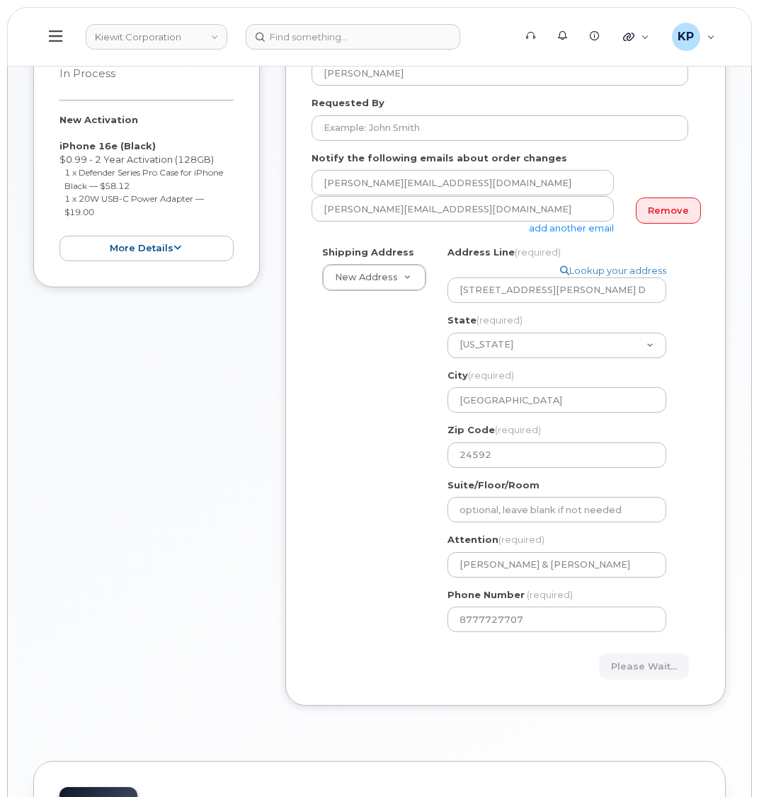
scroll to position [283, 0]
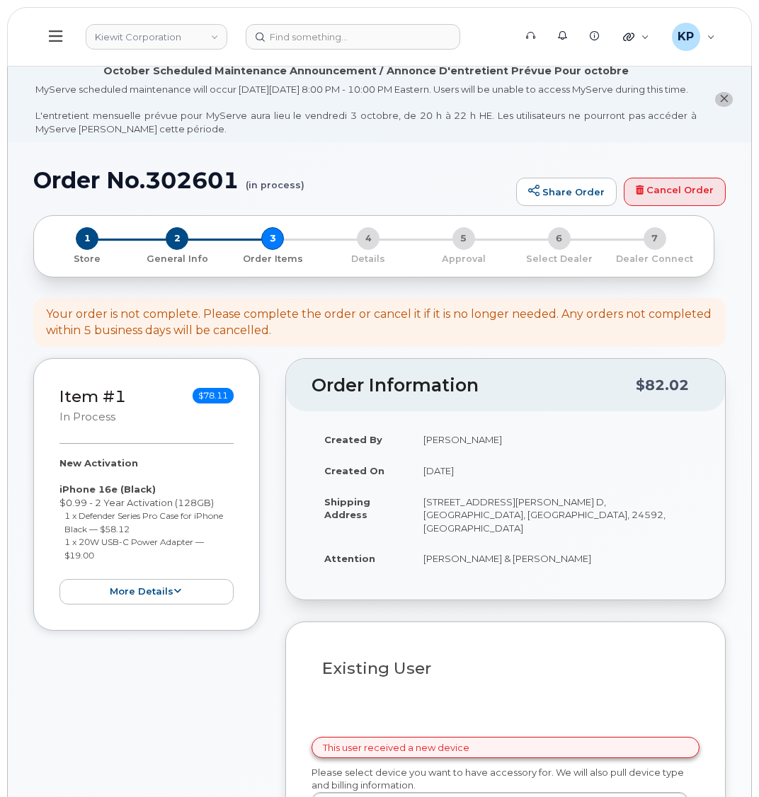
select select
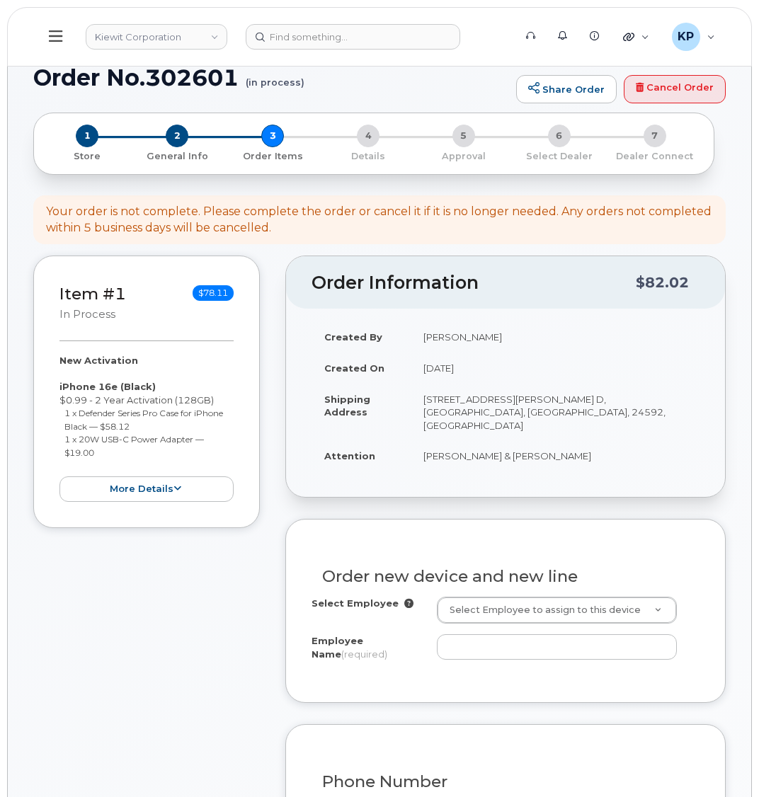
scroll to position [142, 0]
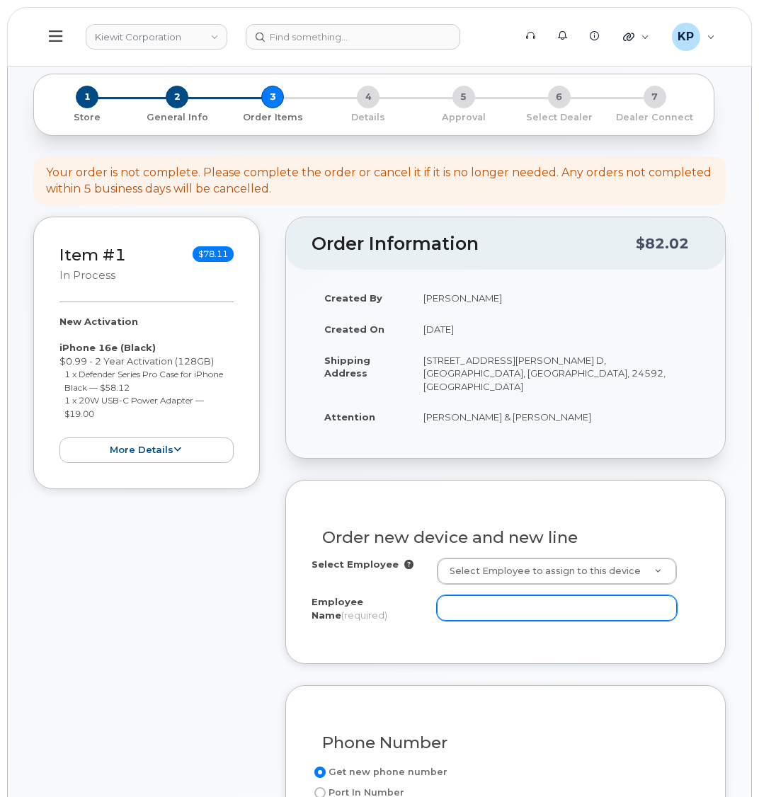
click at [457, 597] on div "Select Employee Select Employee to assign to this device Employee Name (require…" at bounding box center [505, 592] width 388 height 69
click at [457, 597] on input "Employee Name (required)" at bounding box center [557, 607] width 240 height 25
paste input "[PERSON_NAME]"
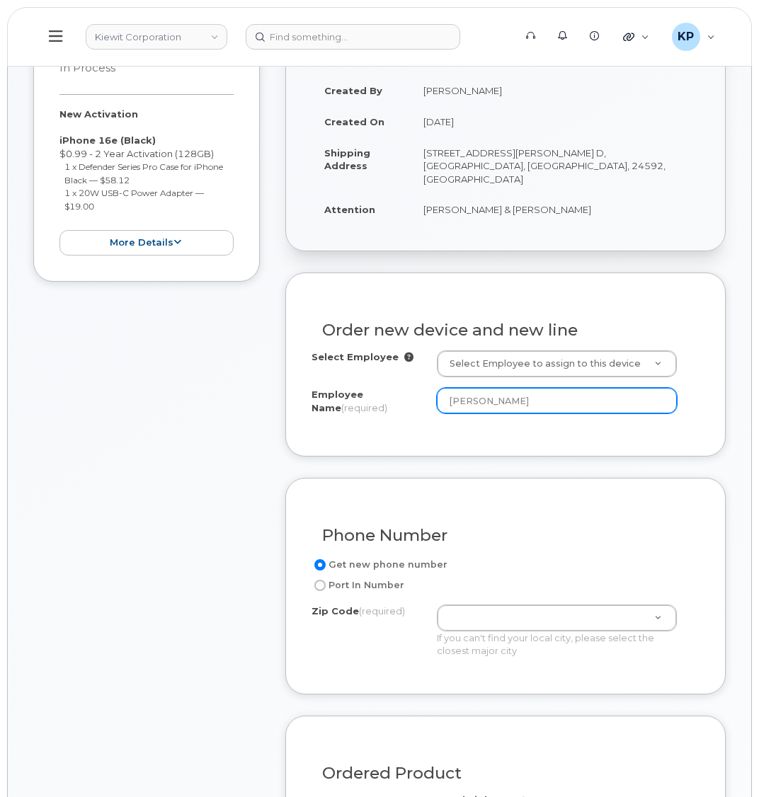
scroll to position [354, 0]
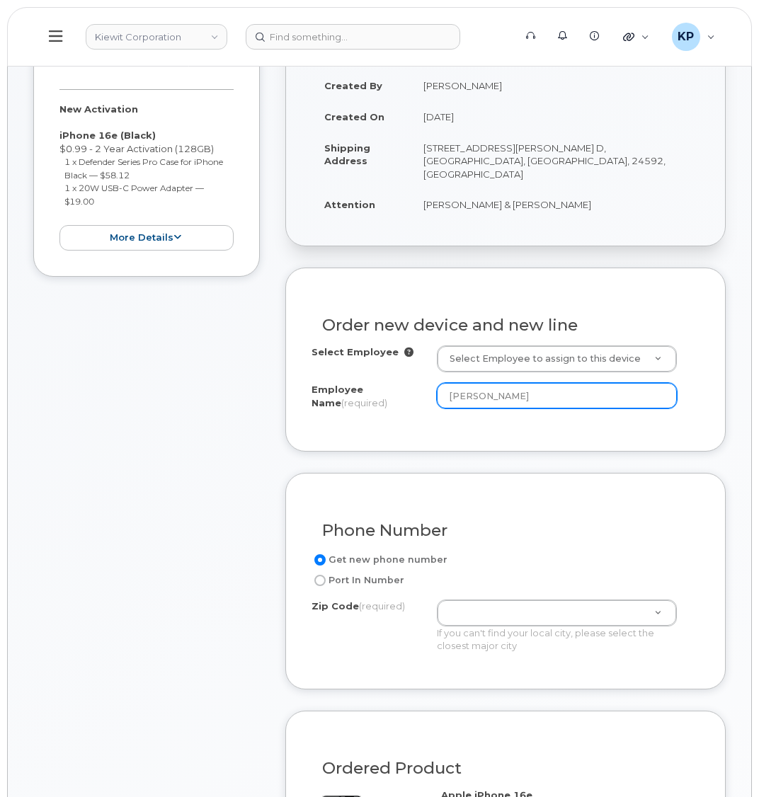
type input "[PERSON_NAME]"
click at [235, 596] on div "Item #1 in process $78.11 New Activation iPhone 16e (Black) $0.99 - 2 Year Acti…" at bounding box center [146, 661] width 226 height 1314
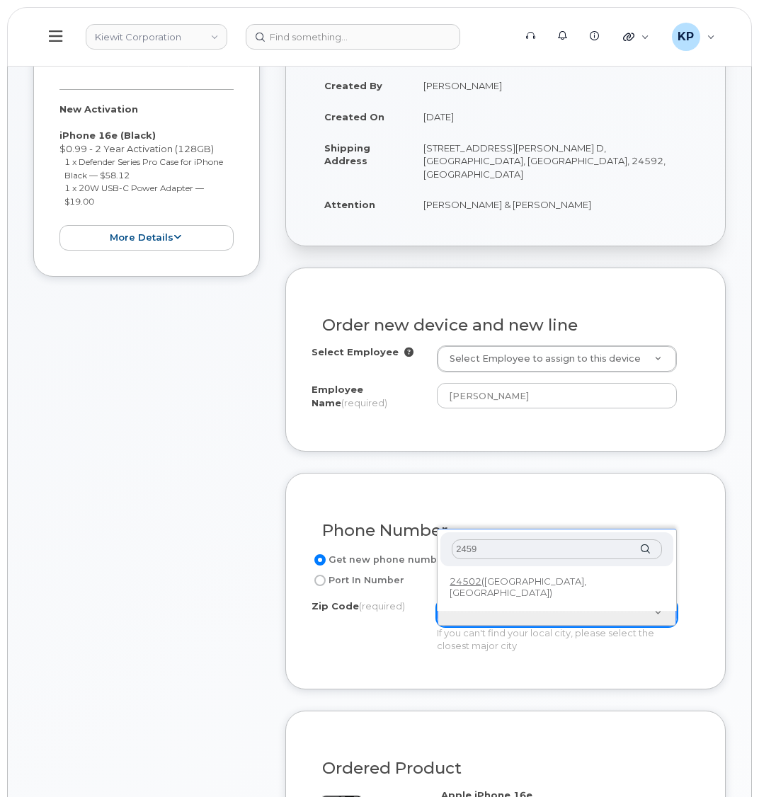
type input "24592"
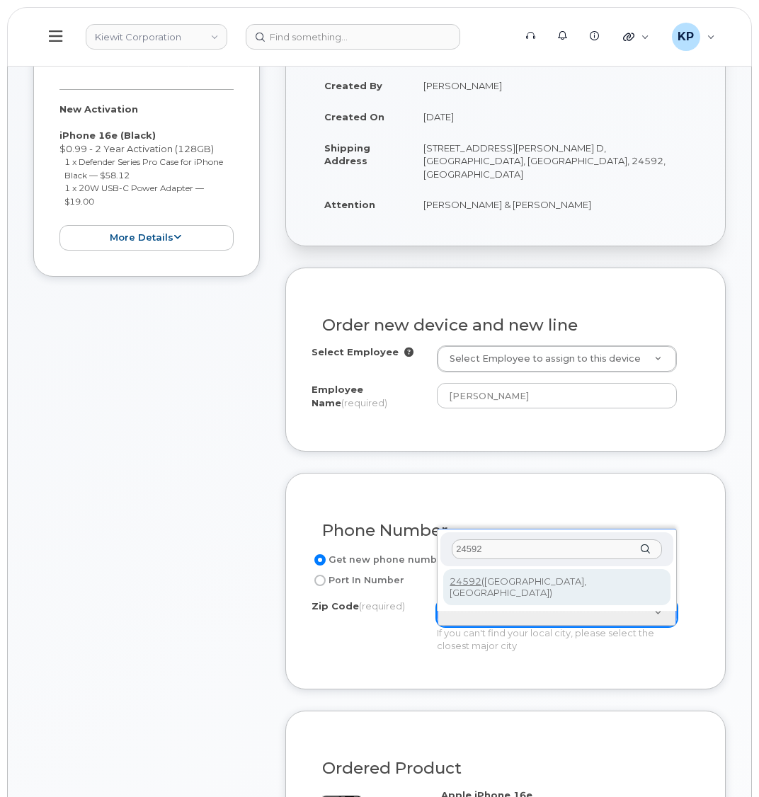
type input "24592 ([GEOGRAPHIC_DATA], [GEOGRAPHIC_DATA])"
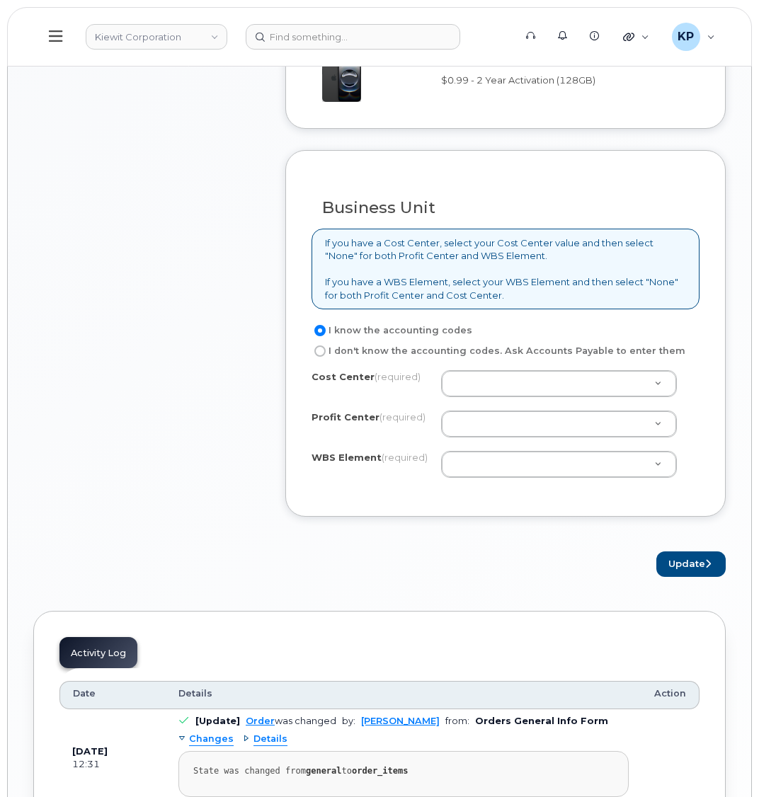
scroll to position [1132, 0]
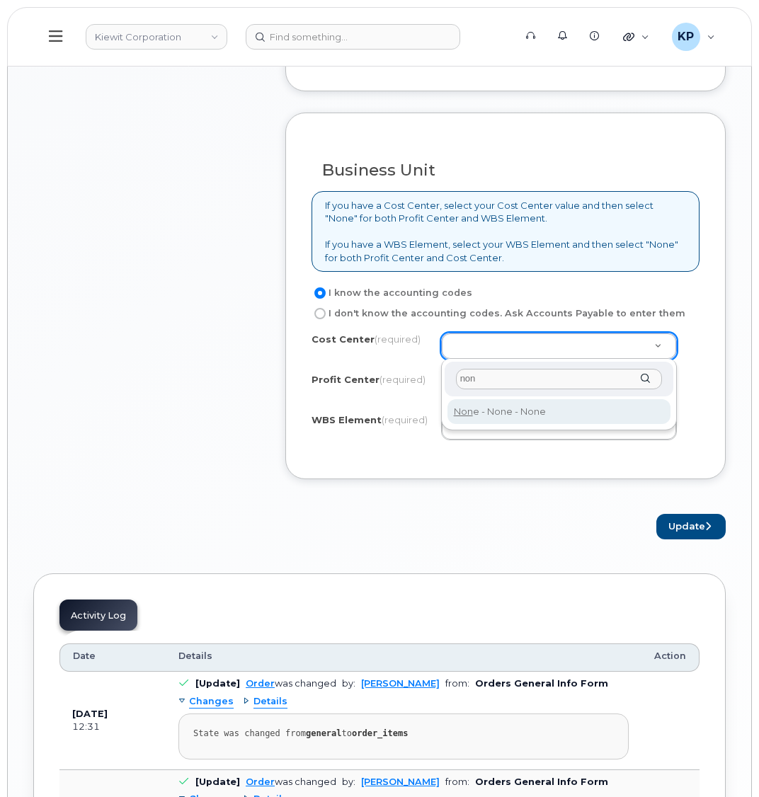
type input "non"
type input "None"
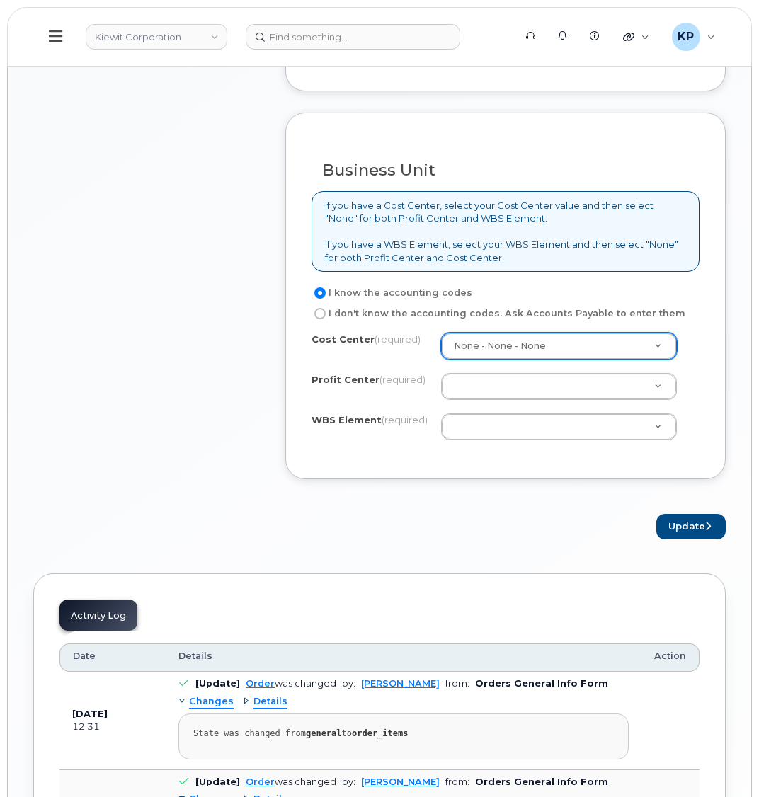
click at [467, 363] on div "Cost Center (required) None - None - None None Profit Center (required) None - …" at bounding box center [505, 393] width 388 height 120
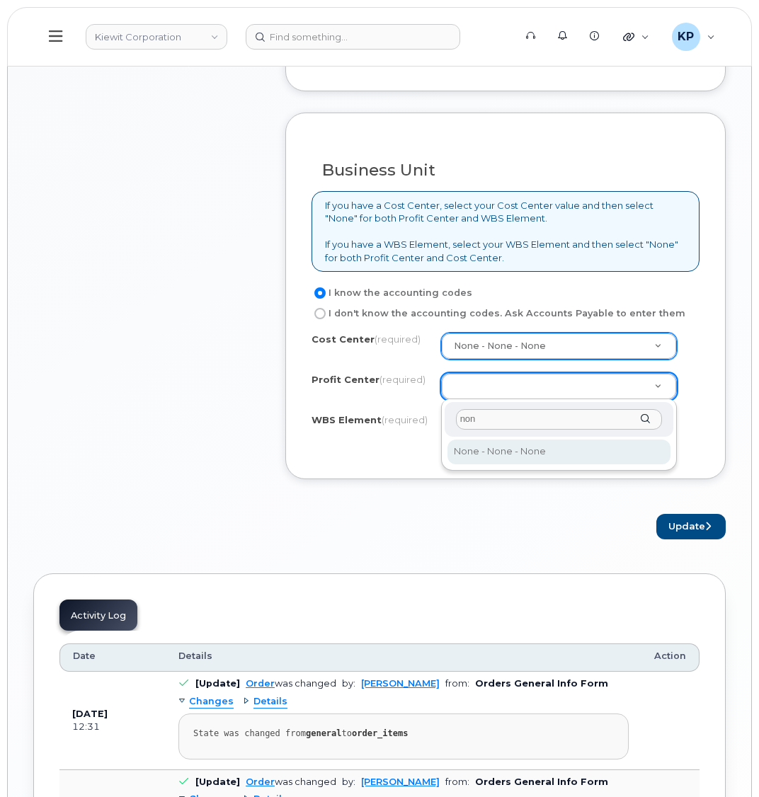
type input "non"
select select "None"
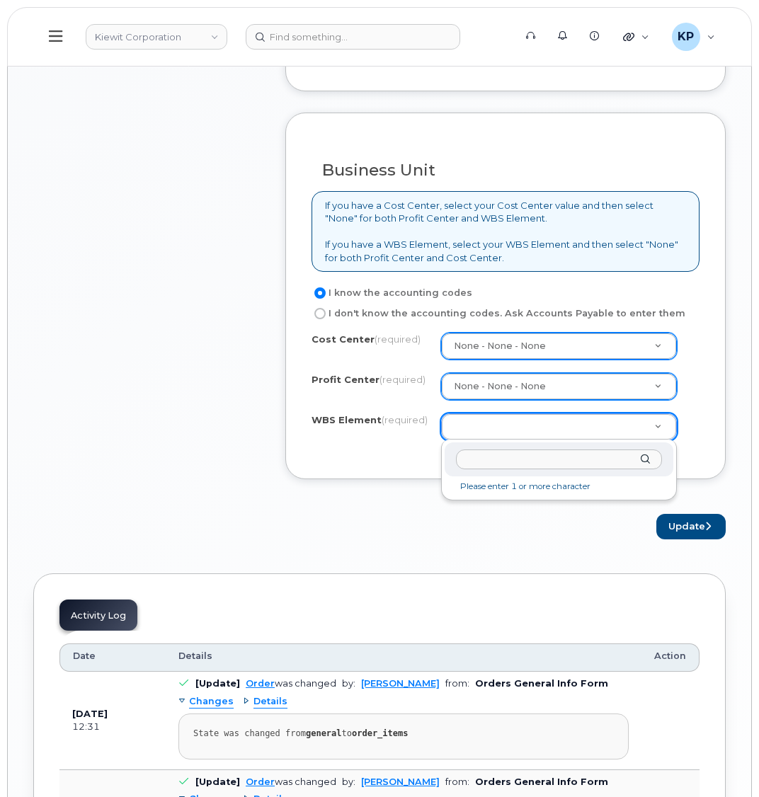
click at [489, 454] on input "text" at bounding box center [559, 459] width 206 height 21
paste input "106187.1795"
type input "106187.1795"
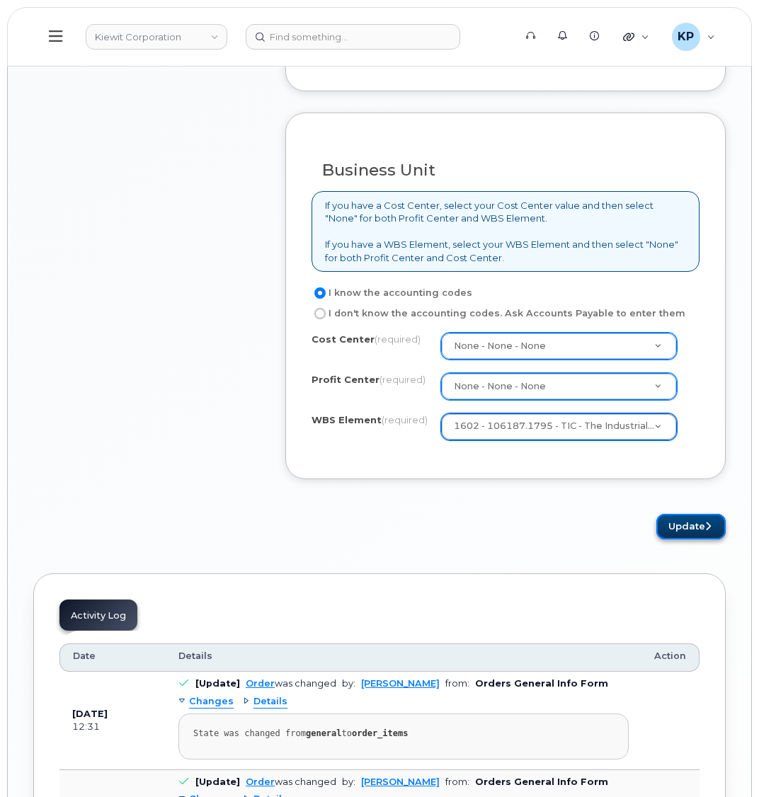
click at [667, 516] on button "Update" at bounding box center [690, 527] width 69 height 26
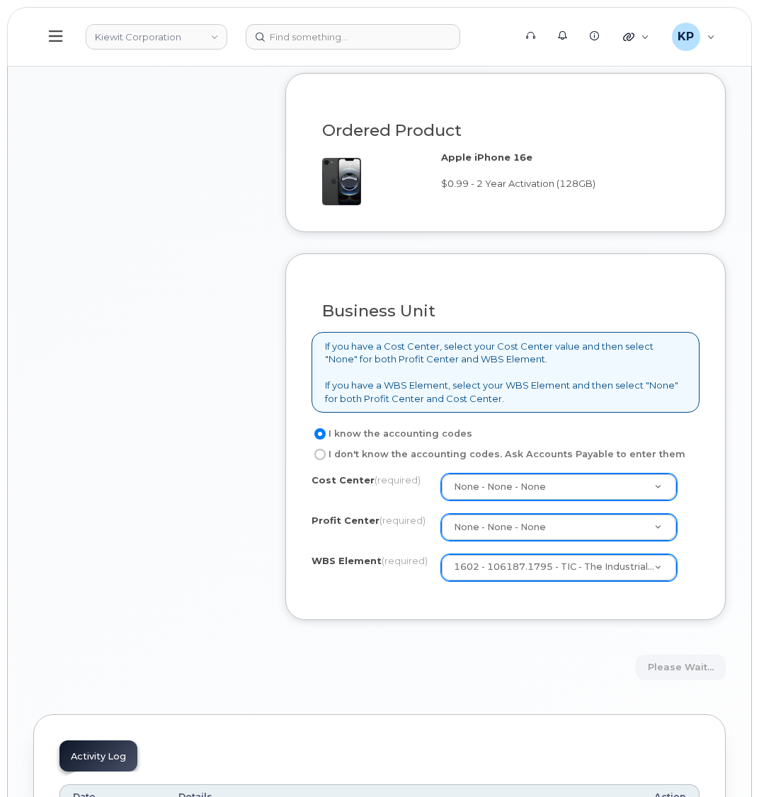
scroll to position [920, 0]
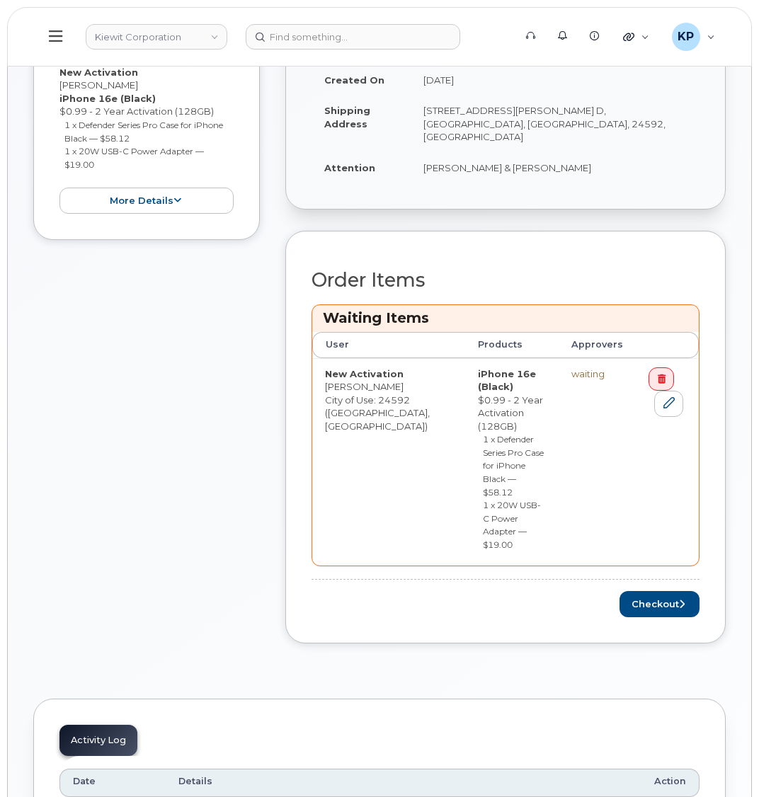
scroll to position [566, 0]
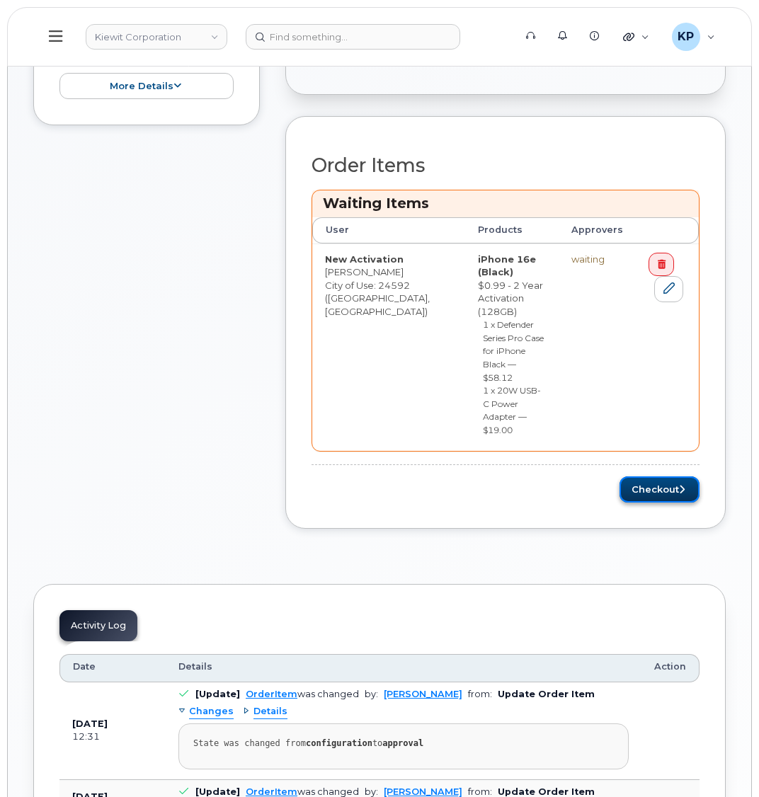
click at [651, 476] on button "Checkout" at bounding box center [659, 489] width 80 height 26
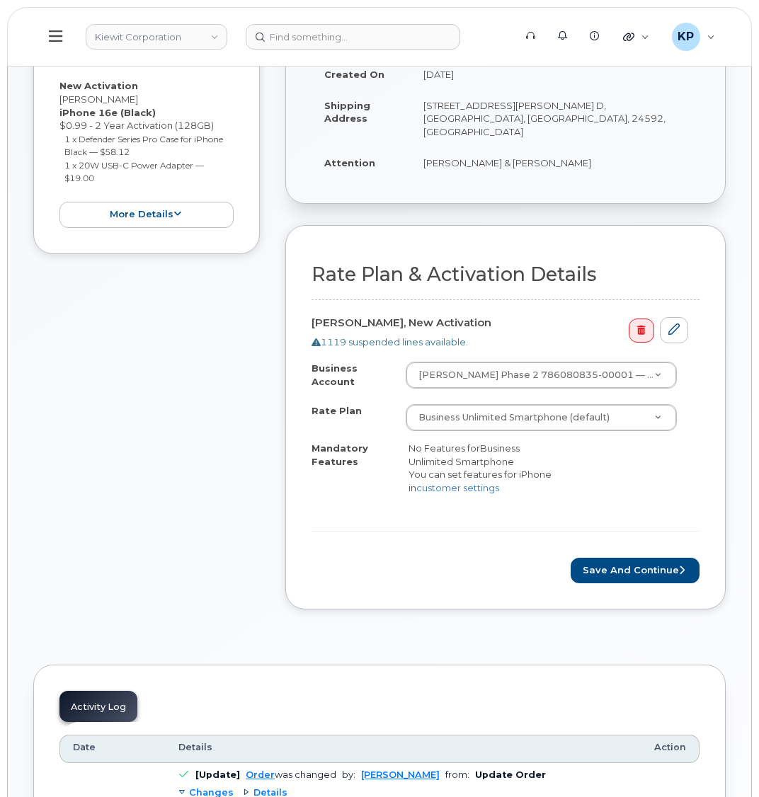
scroll to position [495, 0]
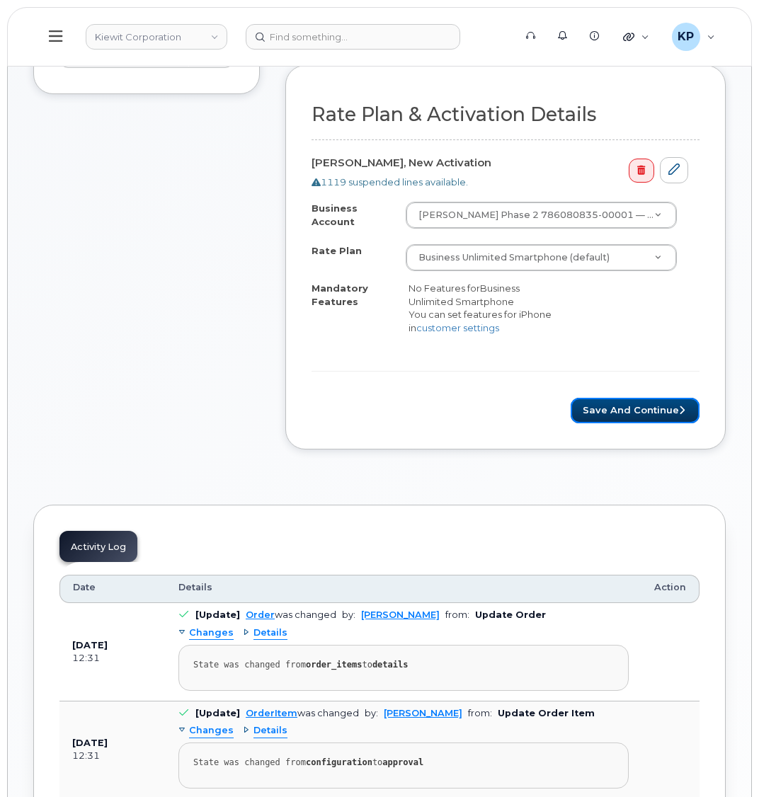
drag, startPoint x: 597, startPoint y: 401, endPoint x: 585, endPoint y: 299, distance: 102.6
click at [597, 401] on button "Save and Continue" at bounding box center [634, 411] width 129 height 26
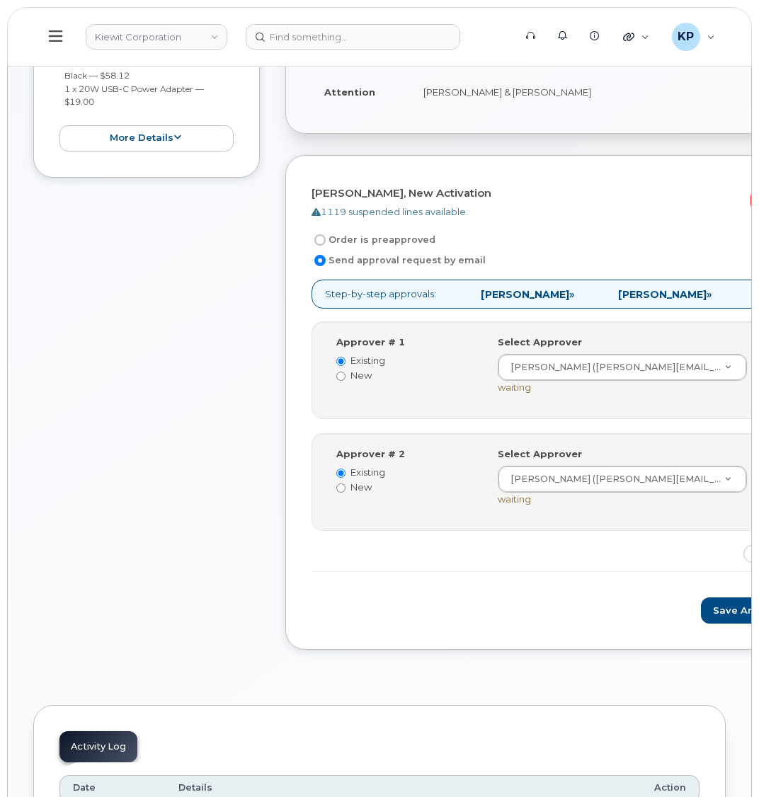
scroll to position [425, 0]
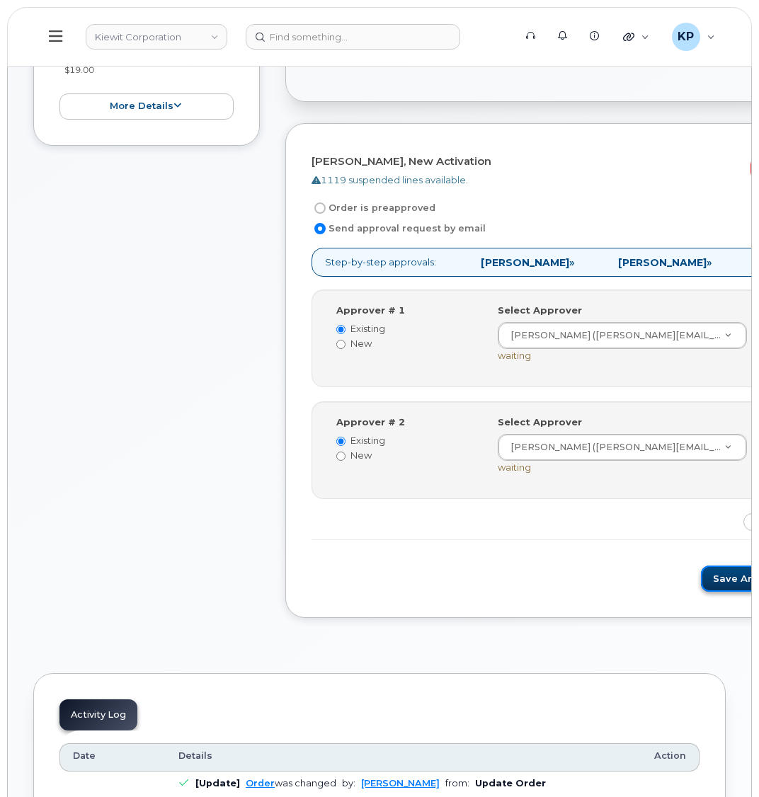
click at [701, 592] on button "Save and Continue" at bounding box center [761, 579] width 120 height 26
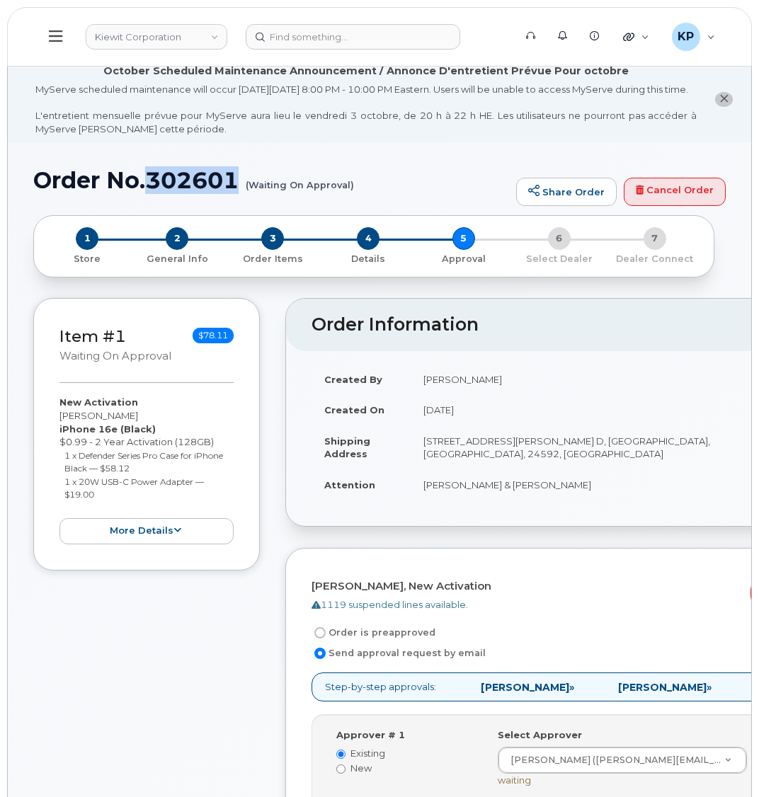
drag, startPoint x: 151, startPoint y: 200, endPoint x: 238, endPoint y: 193, distance: 86.6
click at [238, 193] on h1 "Order No.302601 (Waiting On Approval)" at bounding box center [271, 180] width 476 height 25
copy h1 "302601"
drag, startPoint x: 33, startPoint y: 199, endPoint x: 237, endPoint y: 197, distance: 203.9
click at [237, 193] on h1 "Order No.302601 (Waiting On Approval)" at bounding box center [271, 180] width 476 height 25
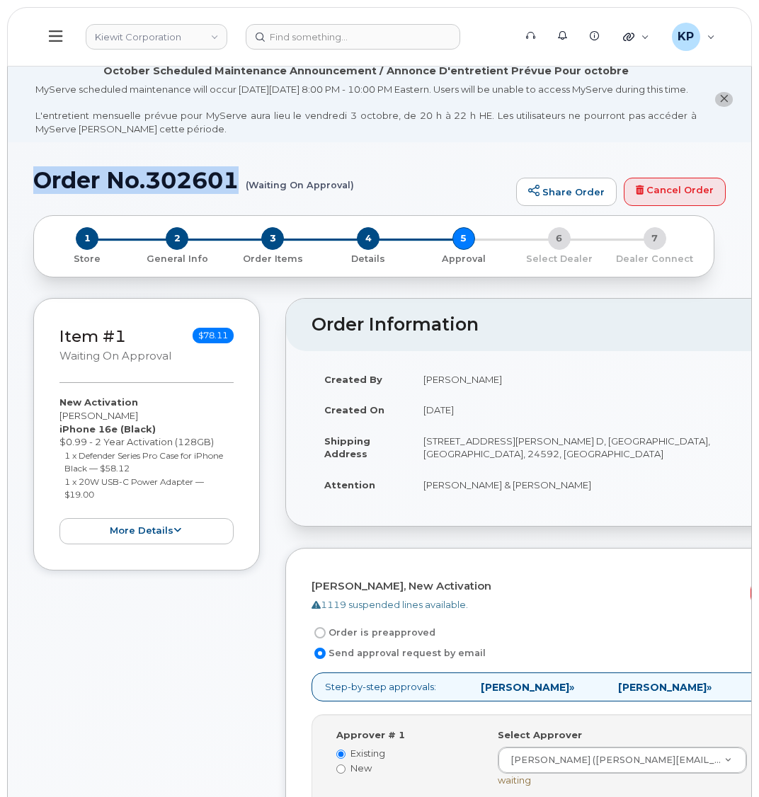
copy h1 "Order No.302601"
click at [243, 193] on h1 "Order No.302601 (Waiting On Approval)" at bounding box center [271, 180] width 476 height 25
drag, startPoint x: 237, startPoint y: 196, endPoint x: 151, endPoint y: 200, distance: 86.4
click at [151, 193] on h1 "Order No.302601 (Waiting On Approval)" at bounding box center [271, 180] width 476 height 25
copy h1 "302601"
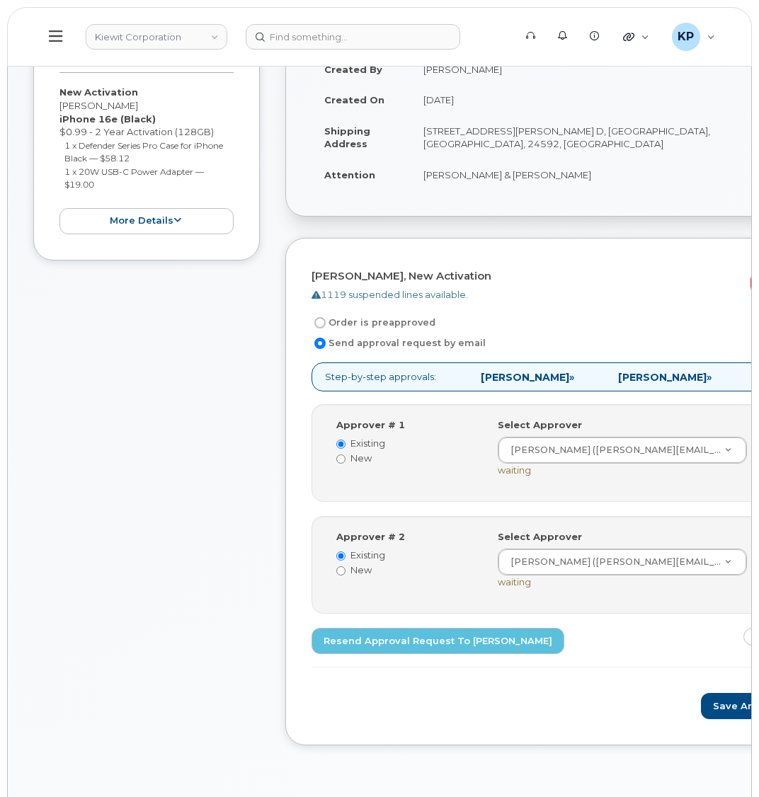
scroll to position [425, 0]
